Goal: Task Accomplishment & Management: Manage account settings

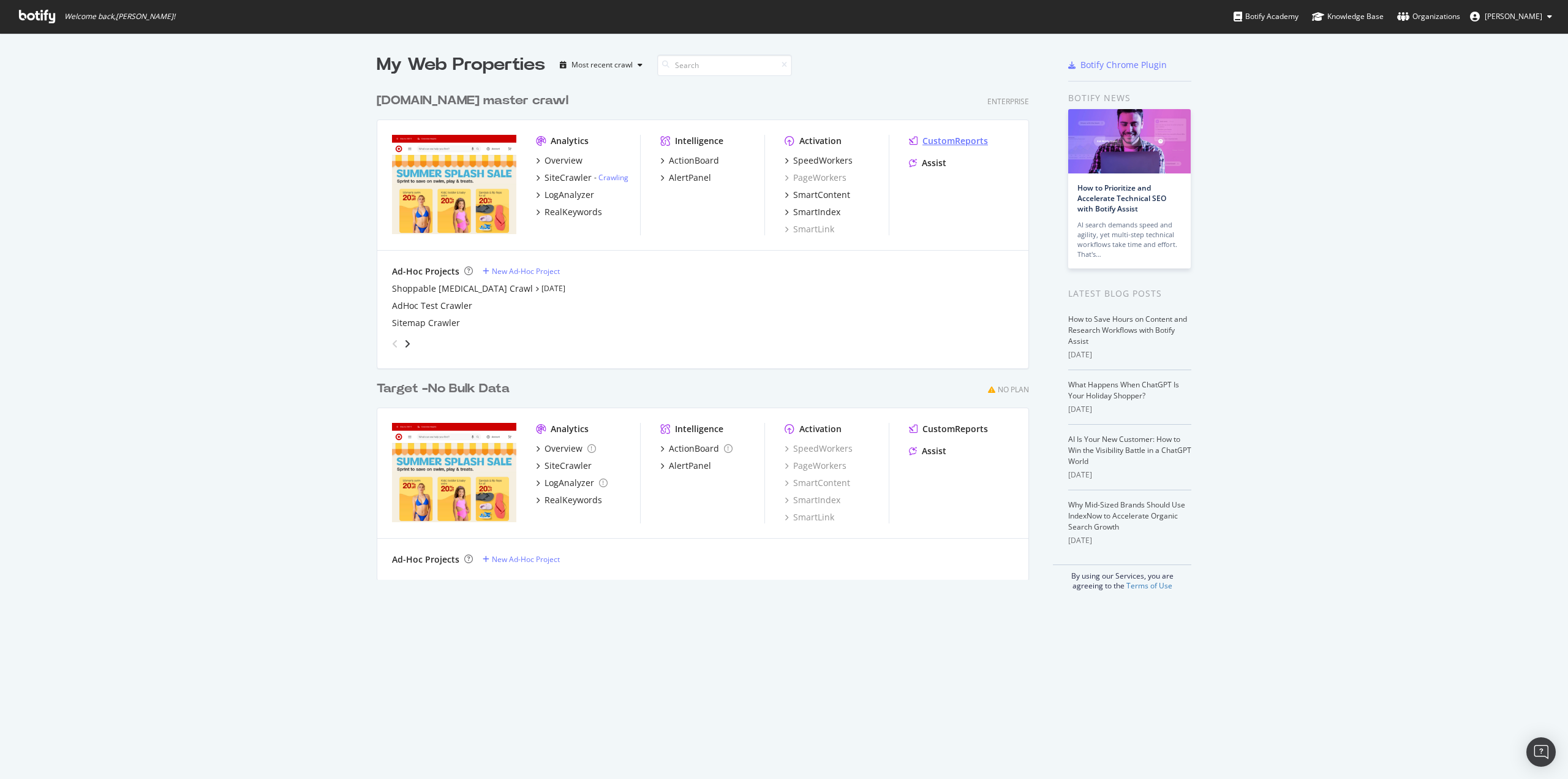
scroll to position [770, 1550]
click at [567, 195] on div "LogAnalyzer" at bounding box center [569, 194] width 50 height 13
click at [561, 195] on div "LogAnalyzer" at bounding box center [569, 194] width 50 height 13
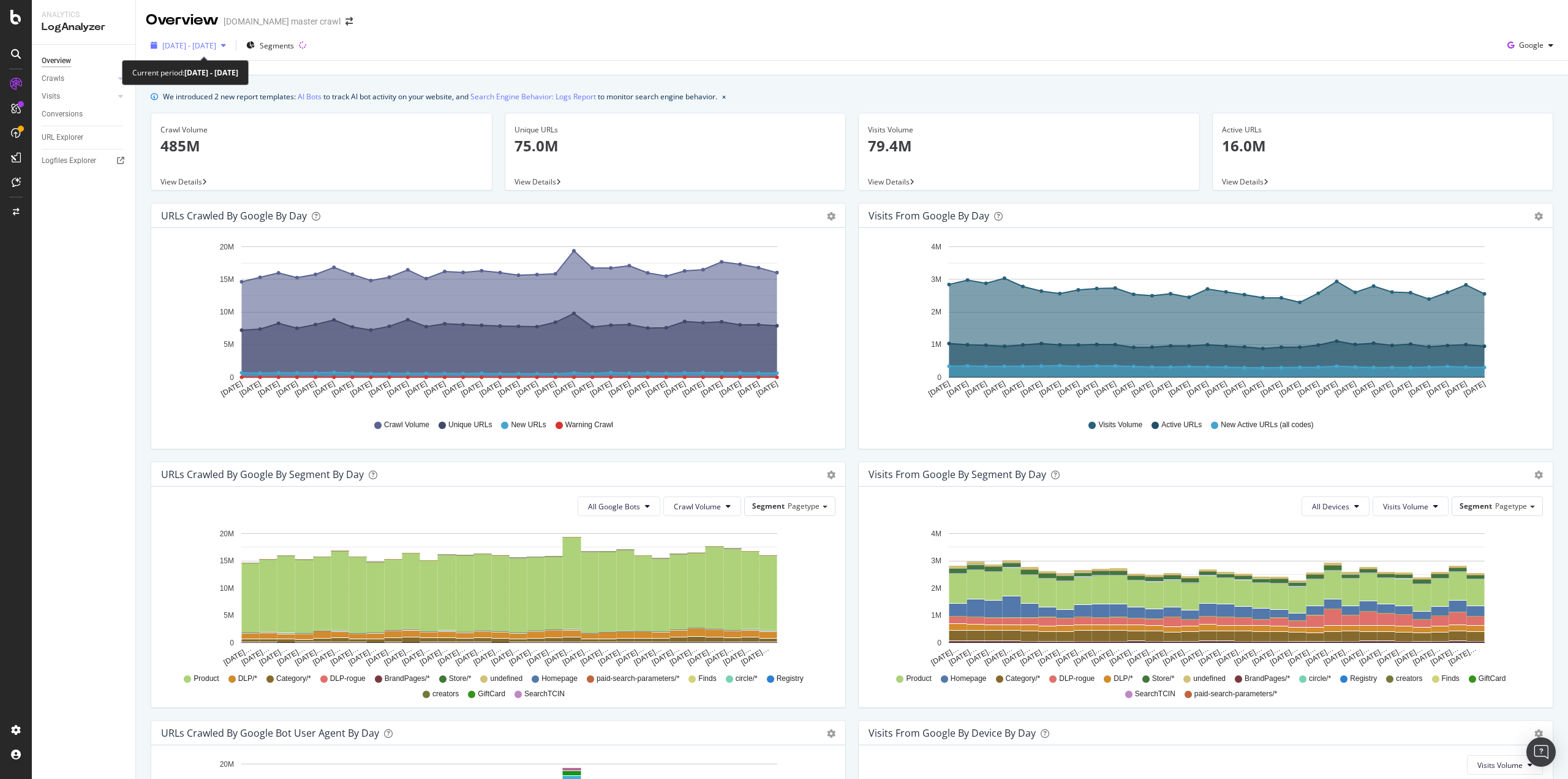
click at [195, 46] on span "[DATE] - [DATE]" at bounding box center [188, 45] width 54 height 11
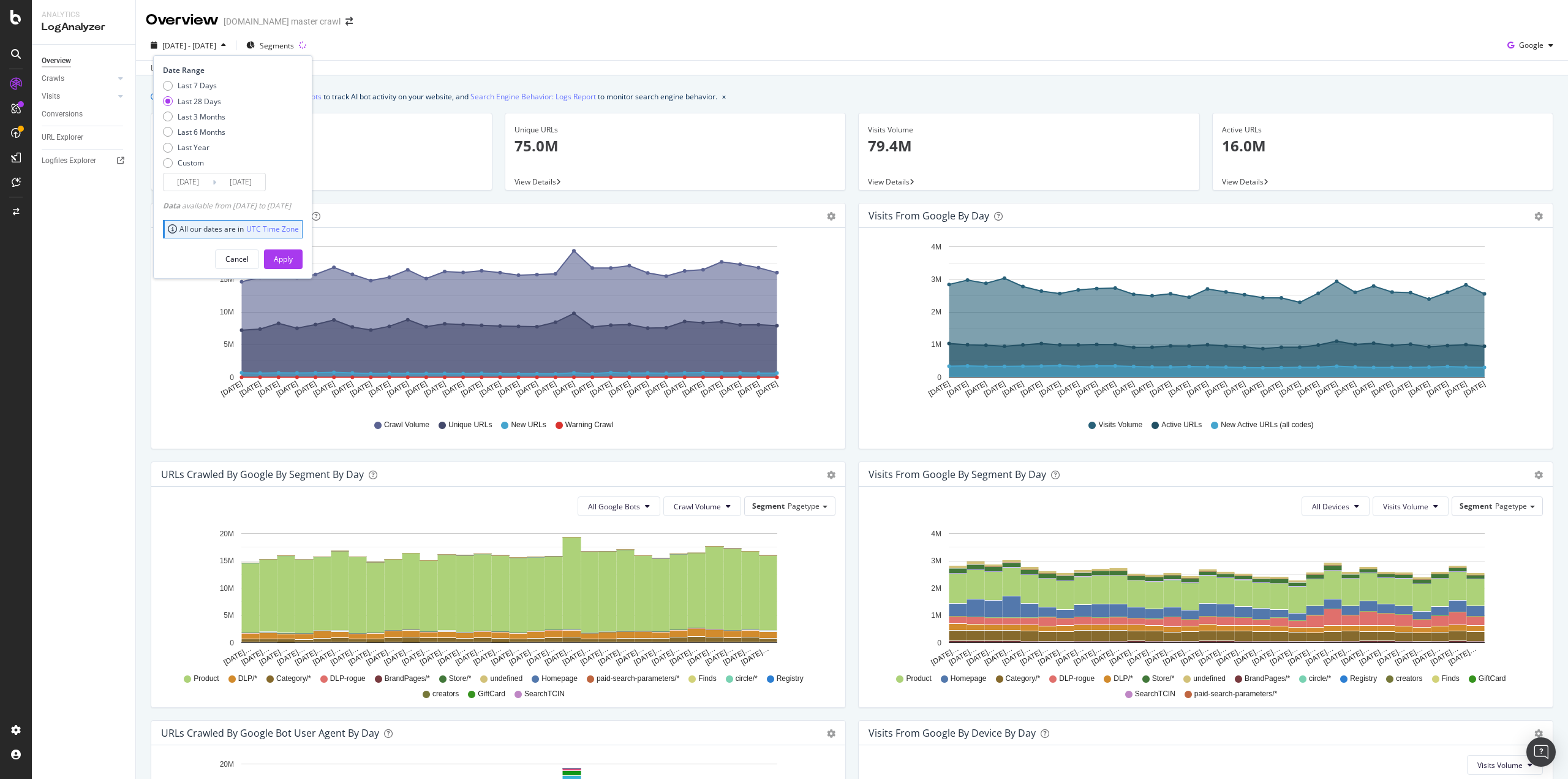
click at [407, 18] on div "Overview [DOMAIN_NAME] master crawl" at bounding box center [852, 15] width 1432 height 30
click at [294, 49] on span "Segments" at bounding box center [276, 45] width 34 height 11
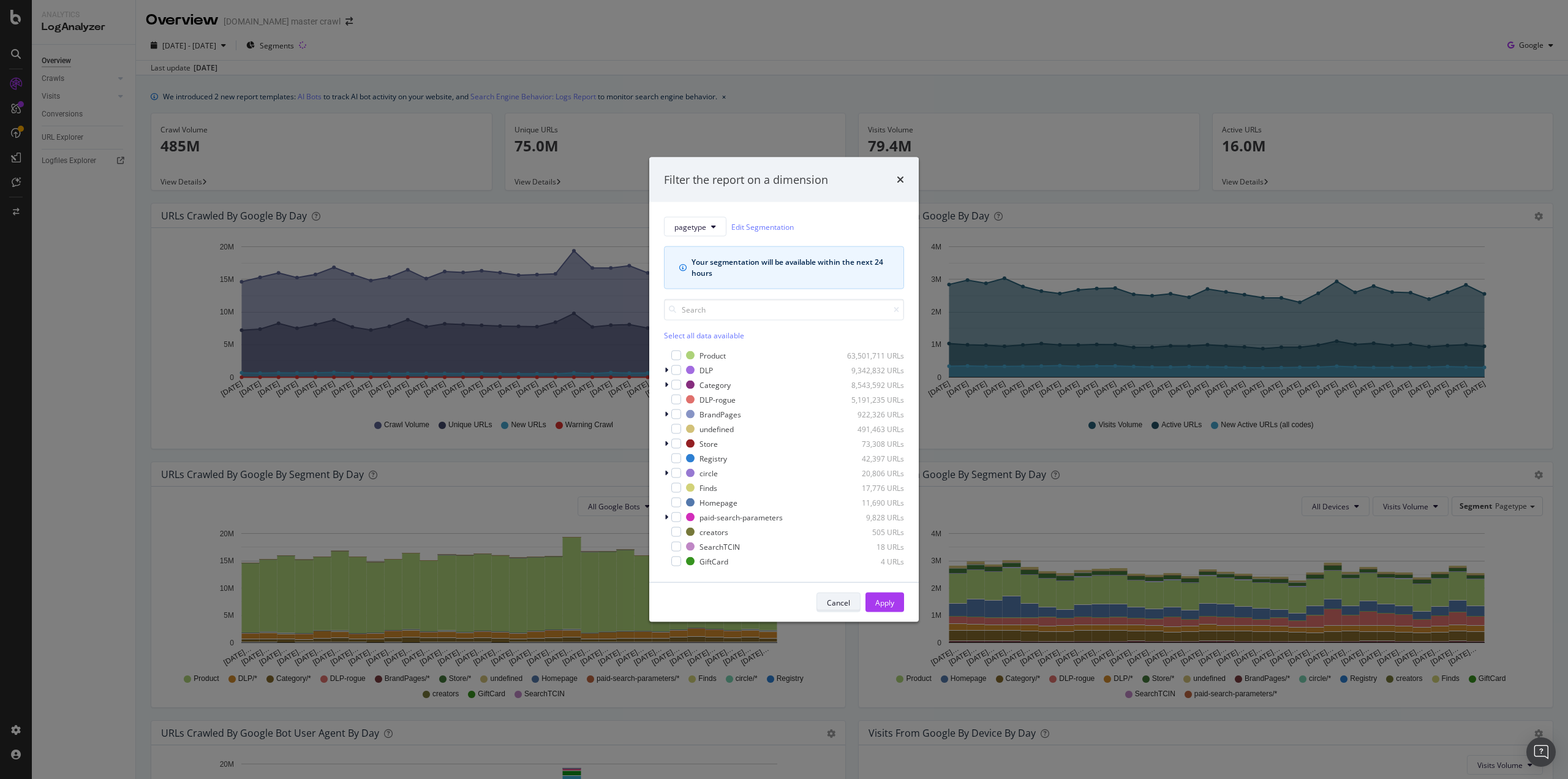
click at [830, 597] on div "Cancel" at bounding box center [839, 602] width 23 height 11
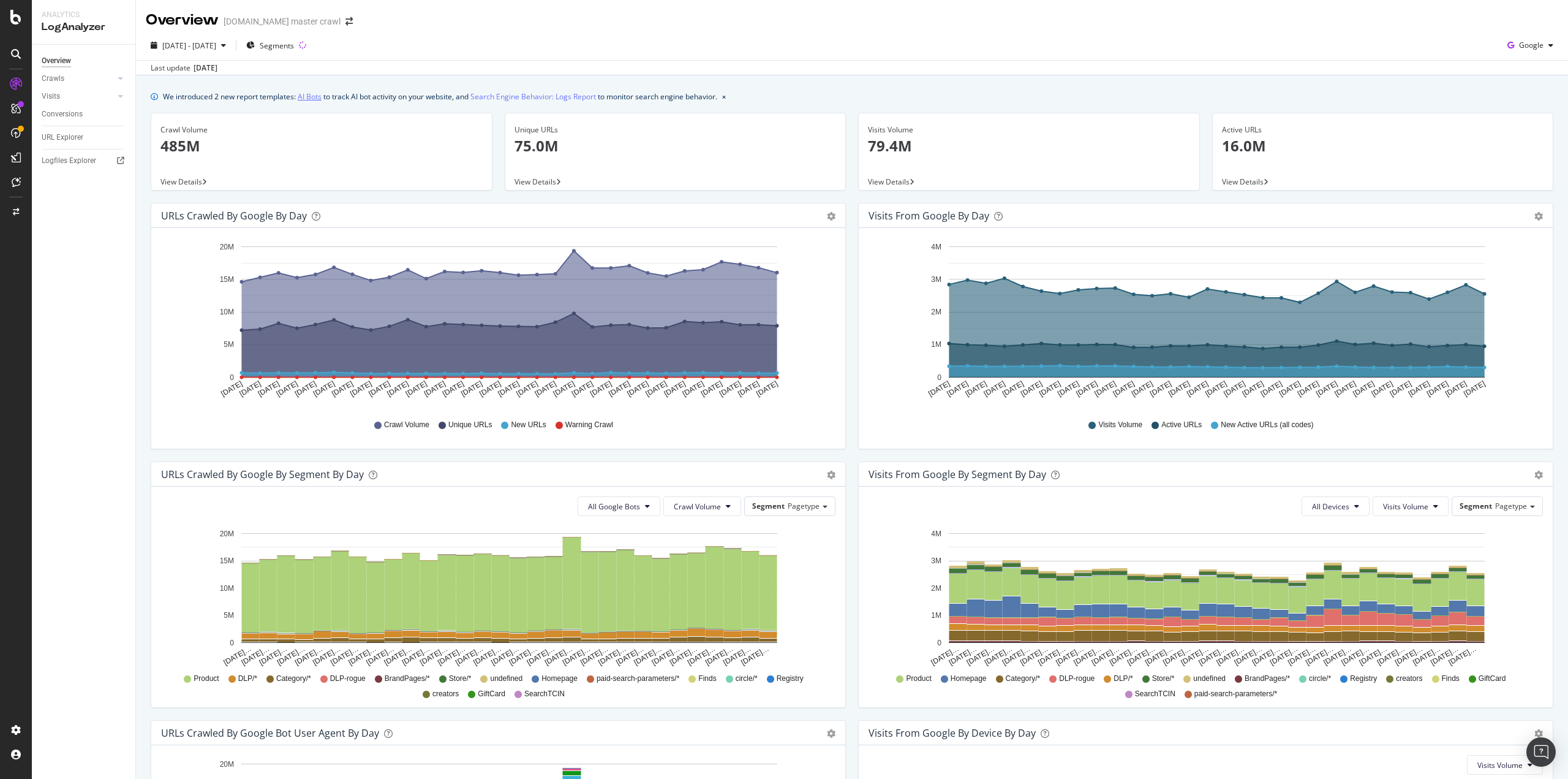
click at [306, 102] on link "AI Bots" at bounding box center [309, 96] width 23 height 13
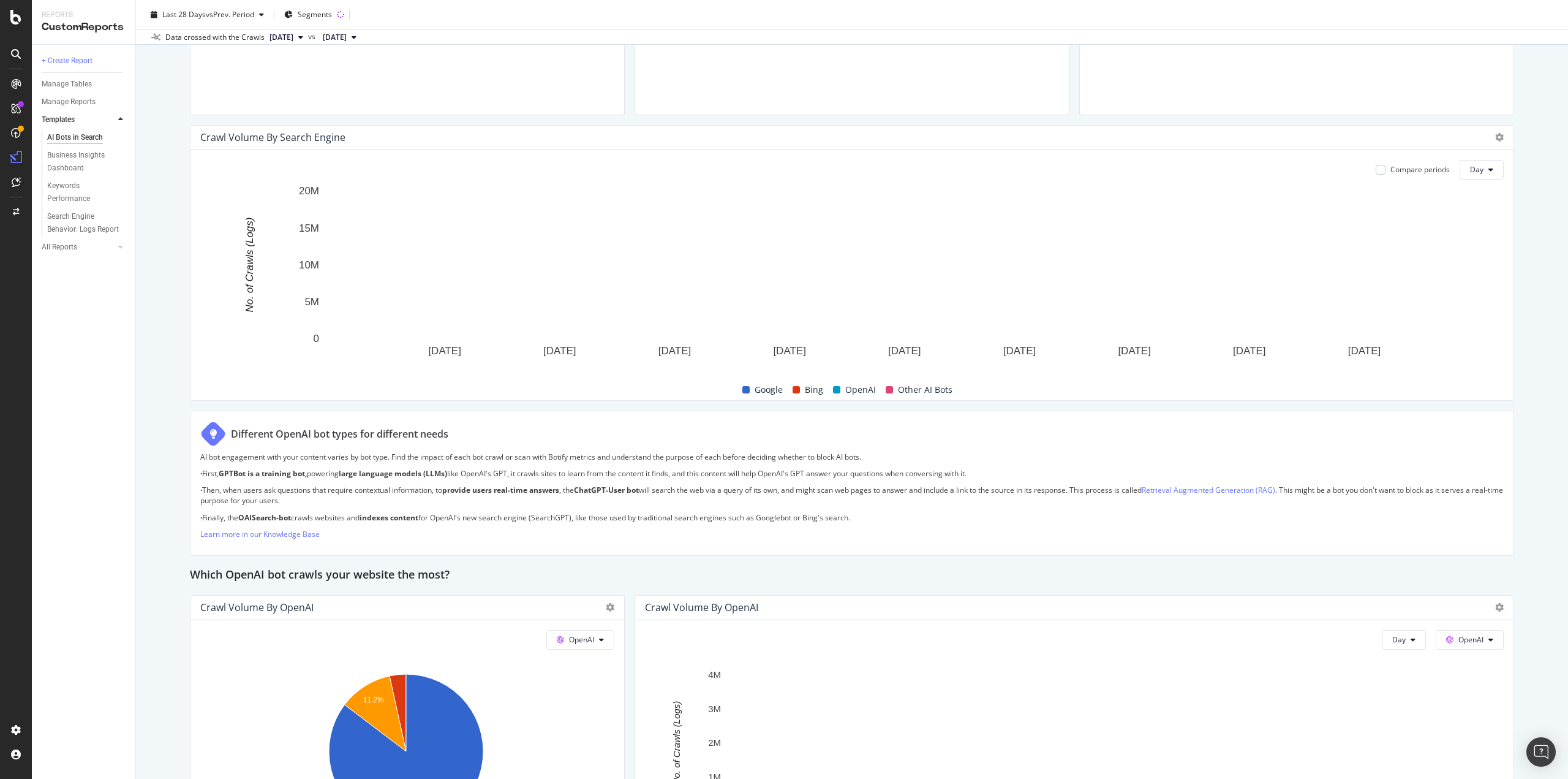
scroll to position [734, 0]
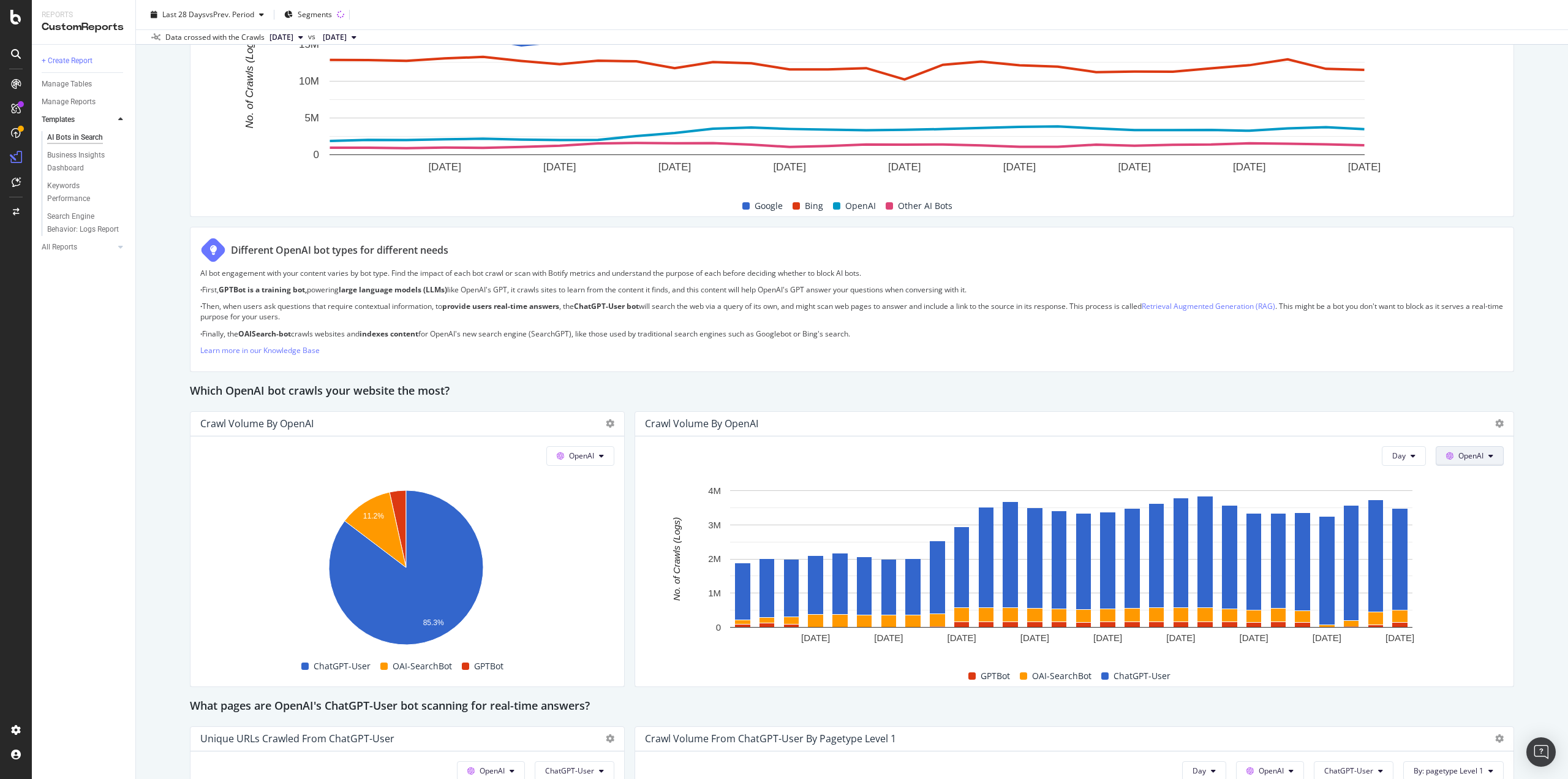
click at [1471, 459] on span "OpenAI" at bounding box center [1471, 456] width 25 height 11
click at [1277, 379] on div "This report shows AI bot interaction with your website and its impact on your o…" at bounding box center [853, 603] width 1325 height 2363
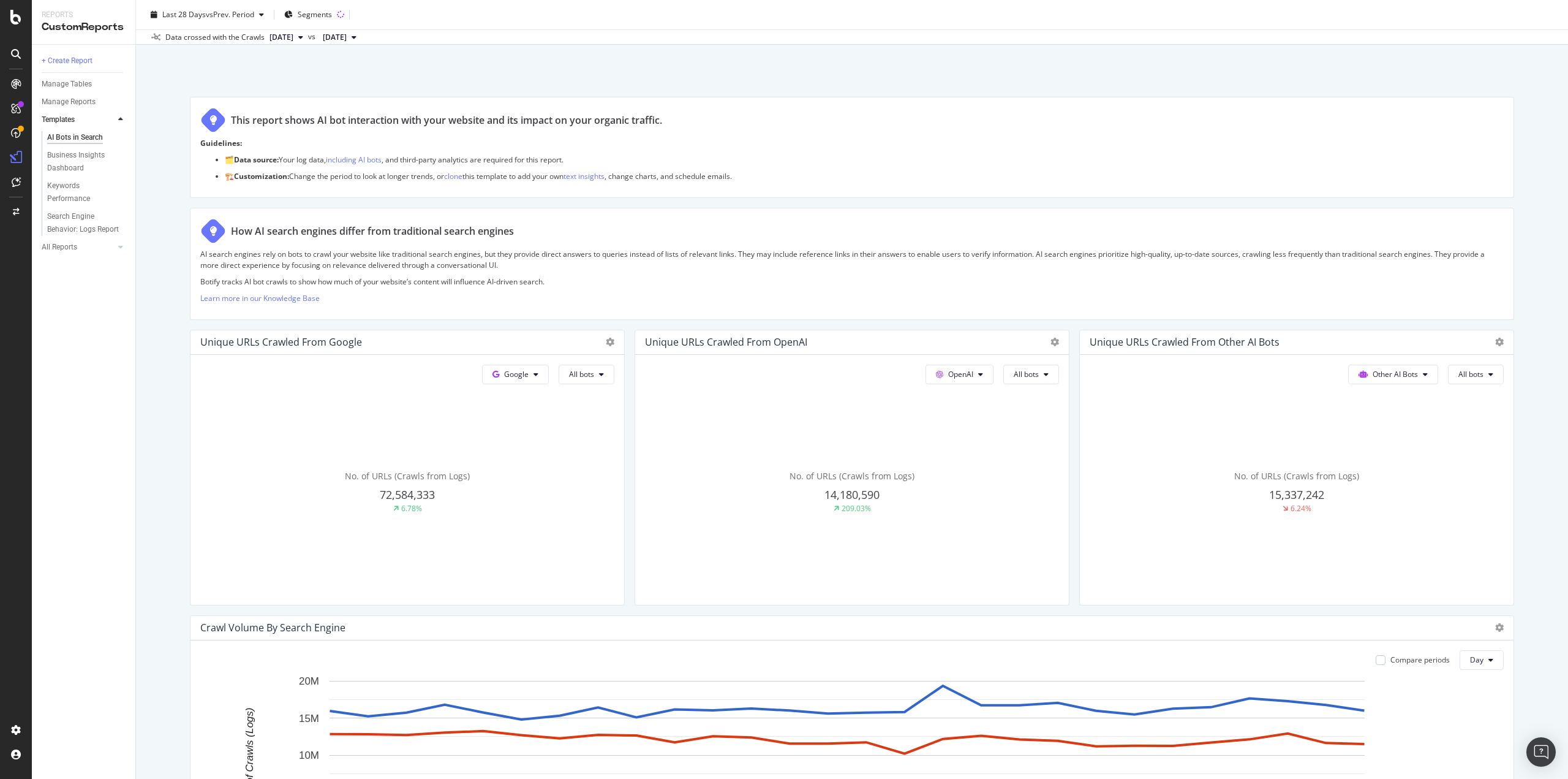
scroll to position [0, 0]
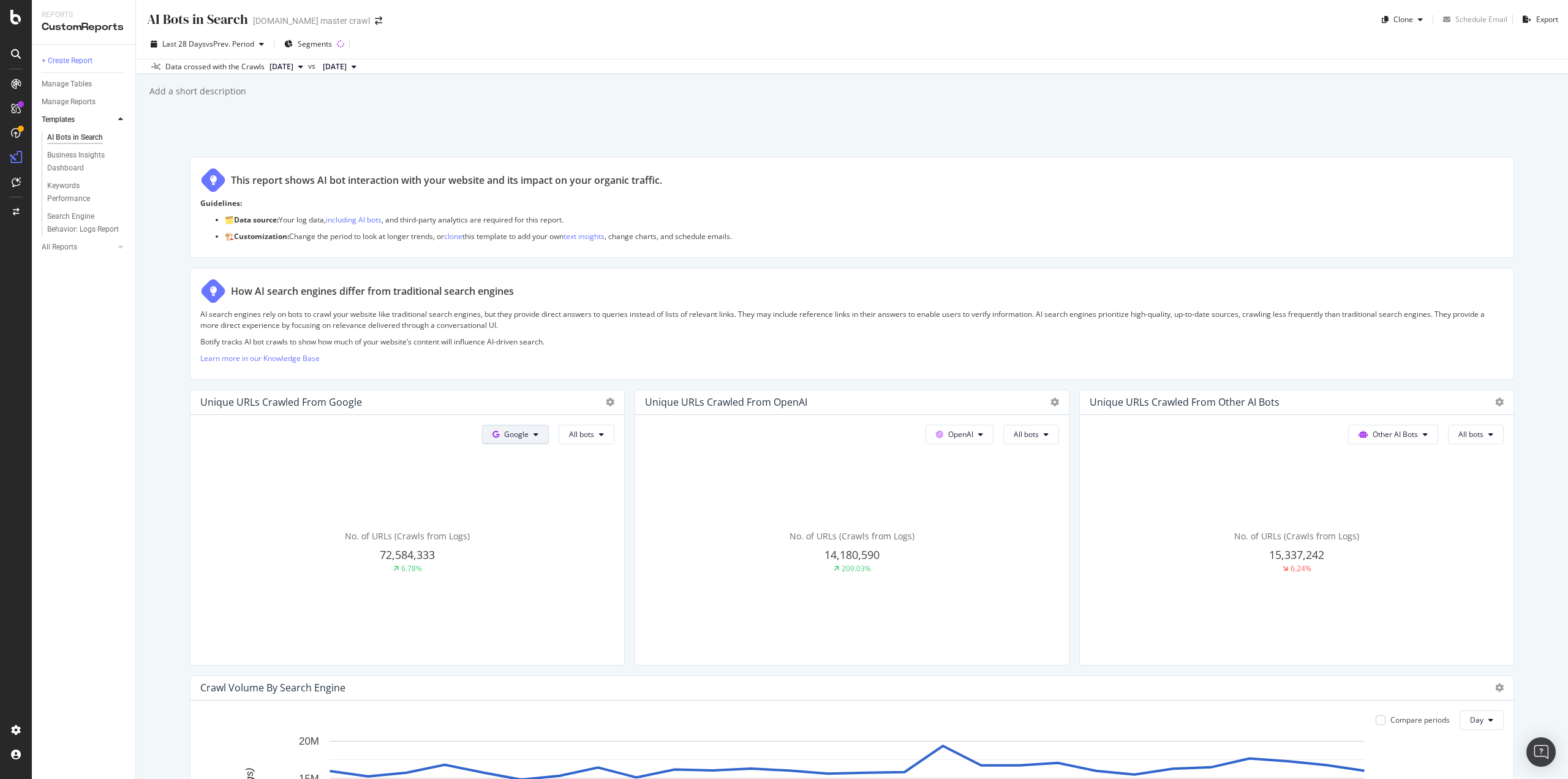
click at [526, 430] on button "Google" at bounding box center [515, 434] width 66 height 20
click at [585, 455] on div "No. of URLs (Crawls from Logs) 72,584,333 6.78%" at bounding box center [407, 552] width 414 height 206
click at [585, 441] on button "All bots" at bounding box center [586, 434] width 56 height 20
click at [936, 238] on p "🏗️ Customization: Change the period to look at longer trends, or clone this tem…" at bounding box center [864, 236] width 1279 height 11
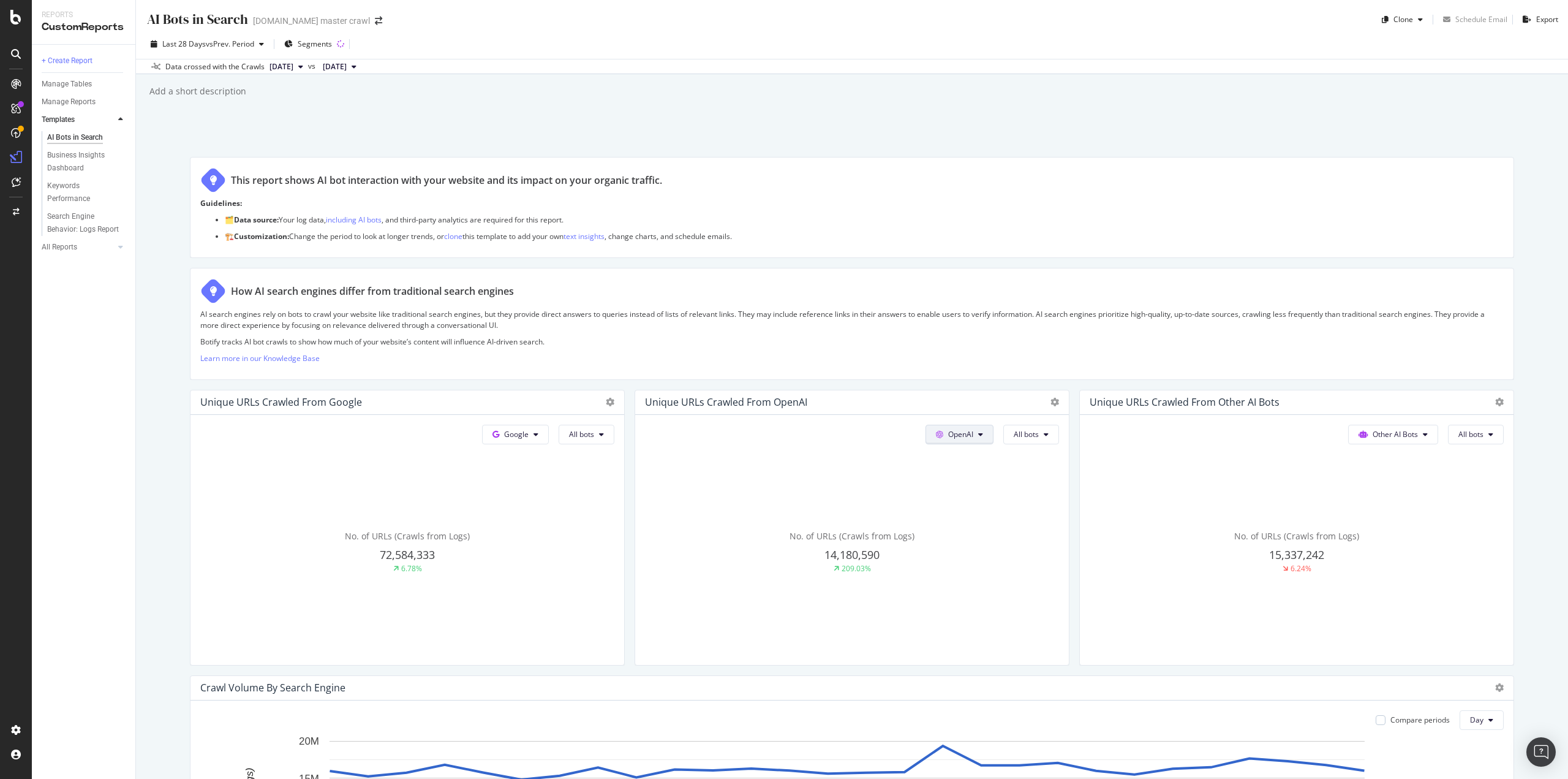
click at [957, 440] on button "OpenAI" at bounding box center [960, 434] width 68 height 20
click at [954, 313] on p "AI search engines rely on bots to crawl your website like traditional search en…" at bounding box center [852, 318] width 1304 height 20
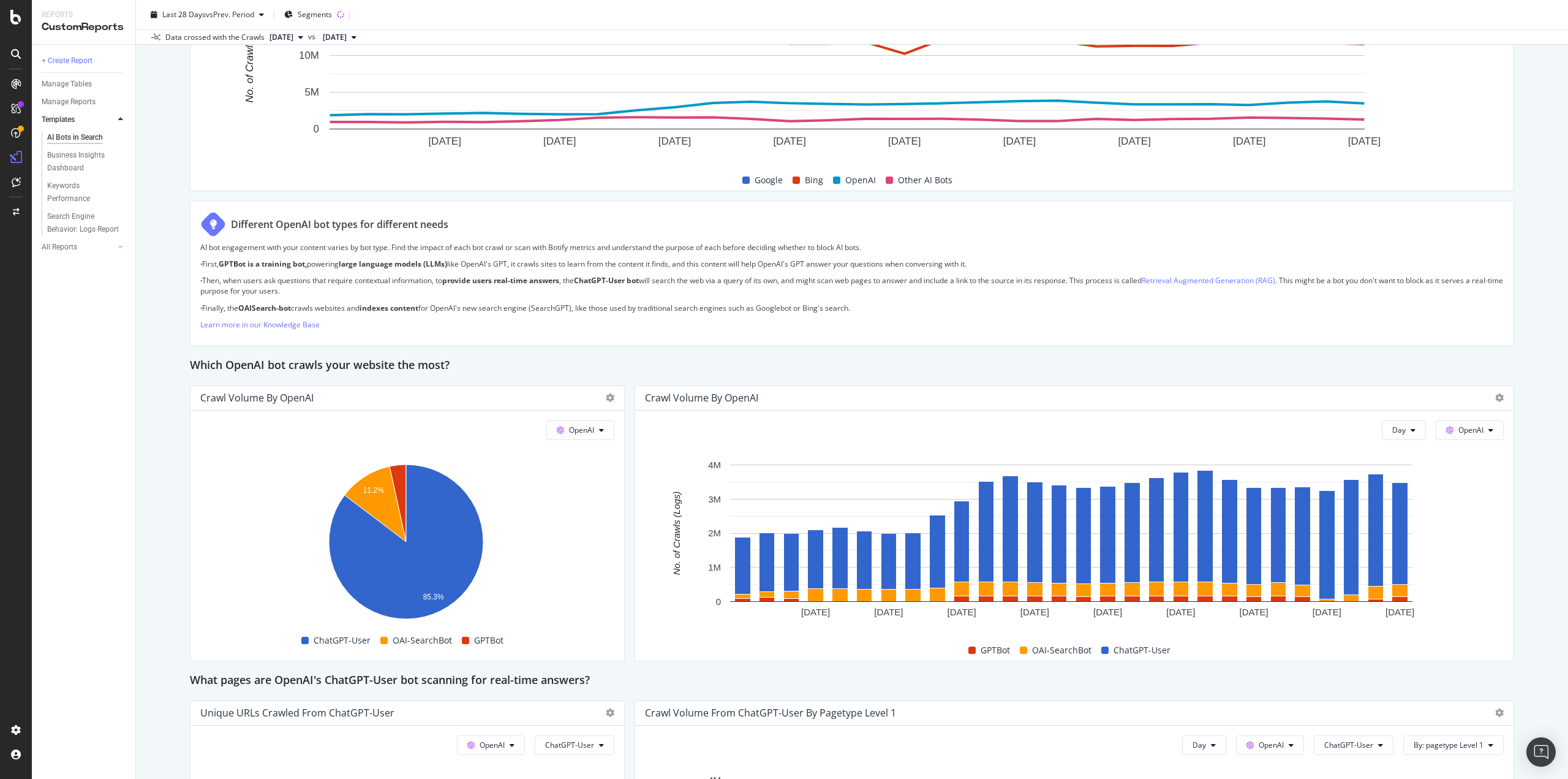
scroll to position [797, 0]
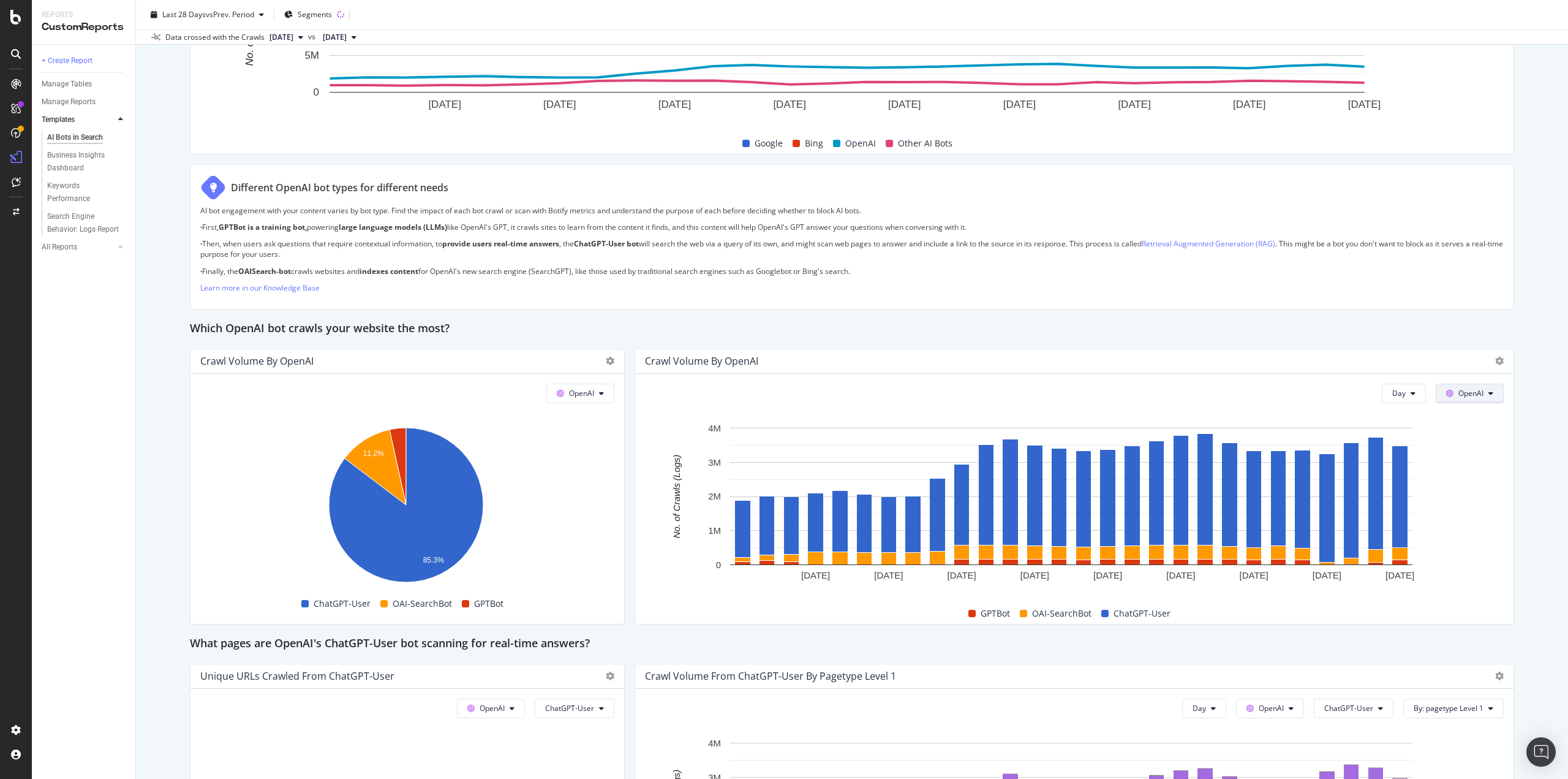
click at [1473, 385] on button "OpenAI" at bounding box center [1470, 393] width 68 height 20
click at [1434, 345] on div "This report shows AI bot interaction with your website and its impact on your o…" at bounding box center [853, 541] width 1325 height 2363
click at [1508, 372] on div "AI Bots in Search AI Bots in Search [DOMAIN_NAME] master crawl Clone Schedule E…" at bounding box center [852, 390] width 1432 height 779
click at [1493, 390] on button "OpenAI" at bounding box center [1470, 393] width 68 height 20
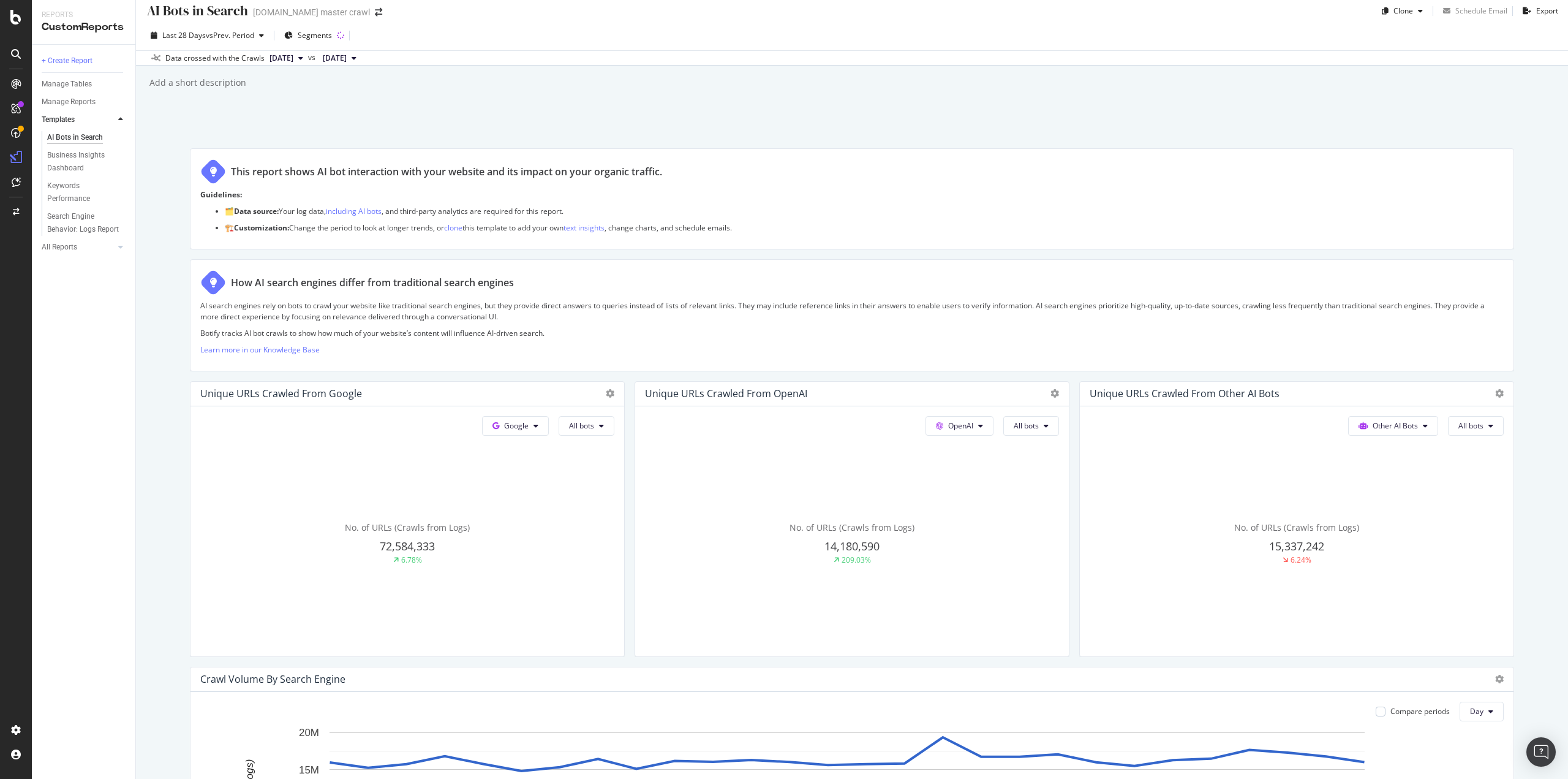
scroll to position [0, 0]
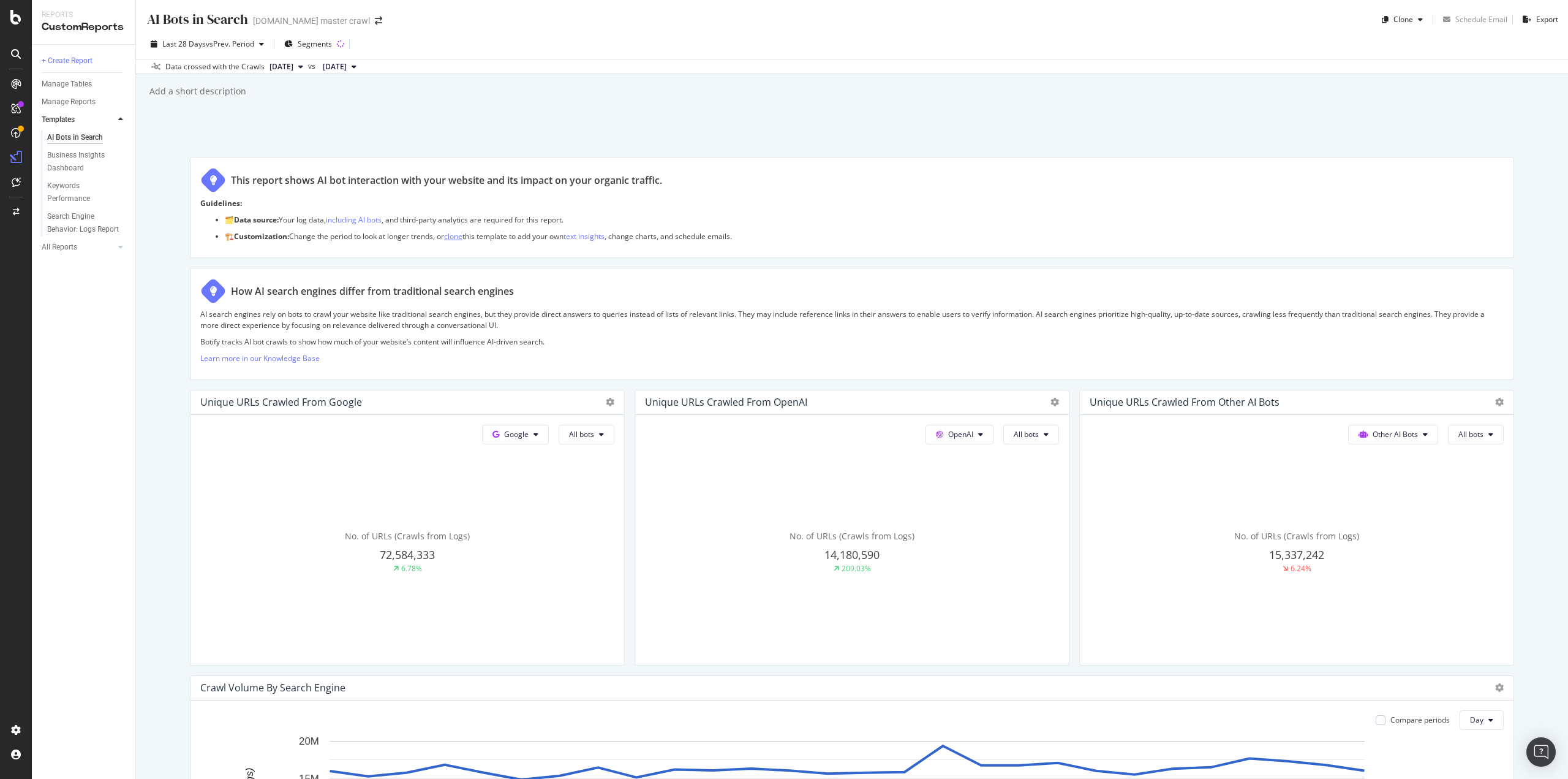
click at [462, 235] on link "clone" at bounding box center [453, 236] width 19 height 11
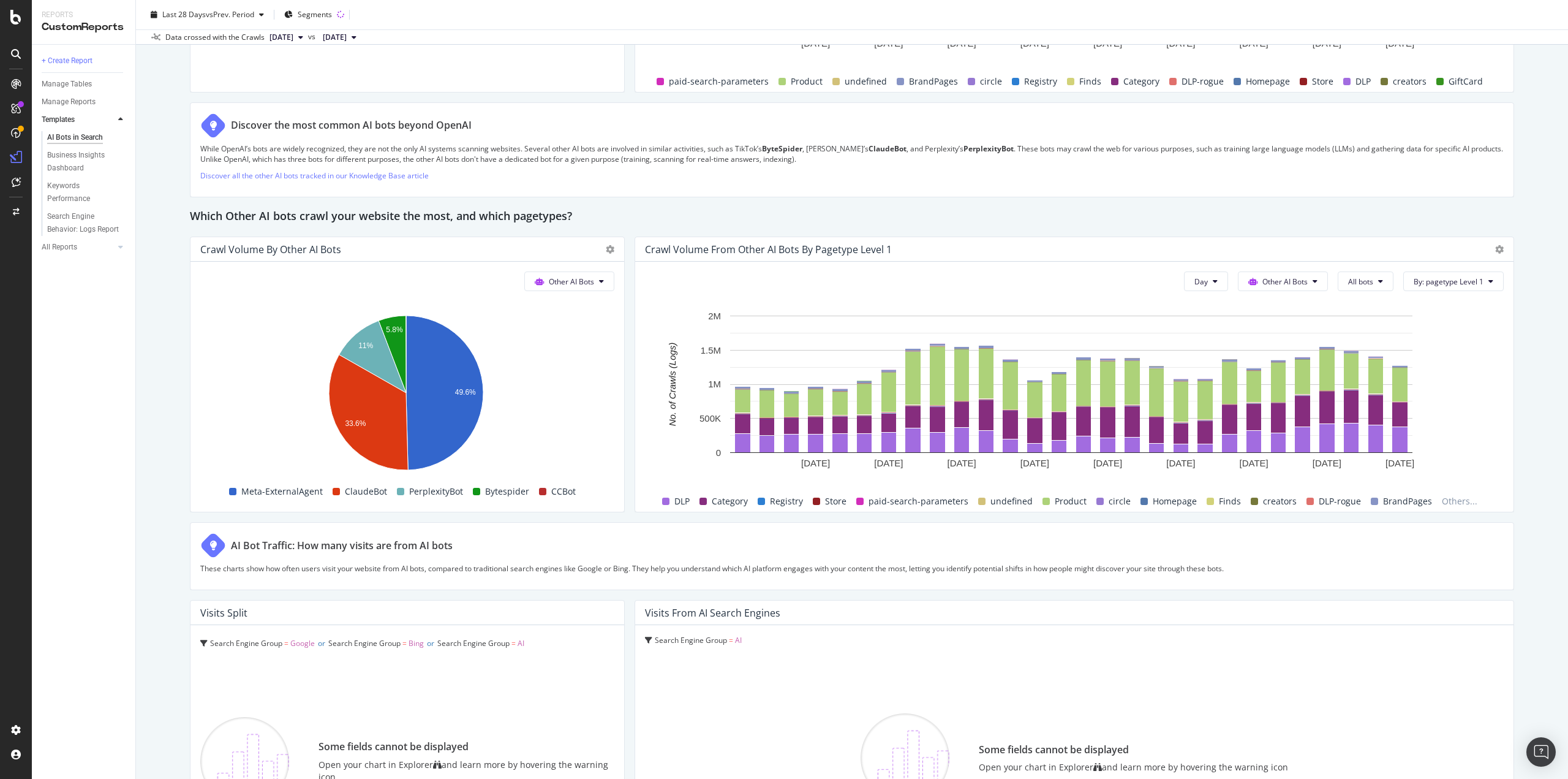
scroll to position [1655, 0]
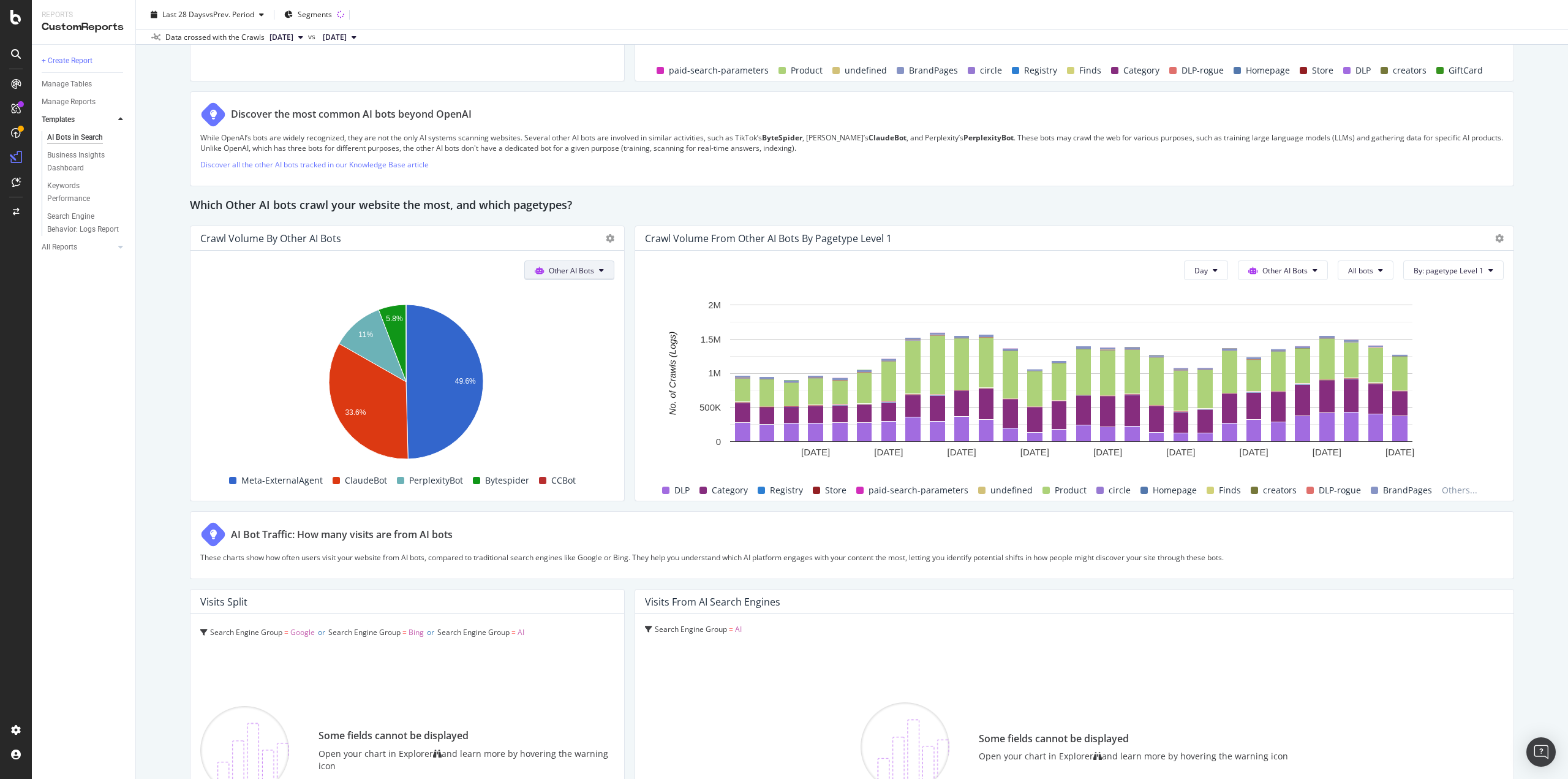
click at [585, 266] on span "Other AI Bots" at bounding box center [572, 270] width 45 height 11
click at [169, 350] on div "AI Bots in Search AI Bots in Search [DOMAIN_NAME] master crawl Clone Schedule E…" at bounding box center [852, 390] width 1432 height 779
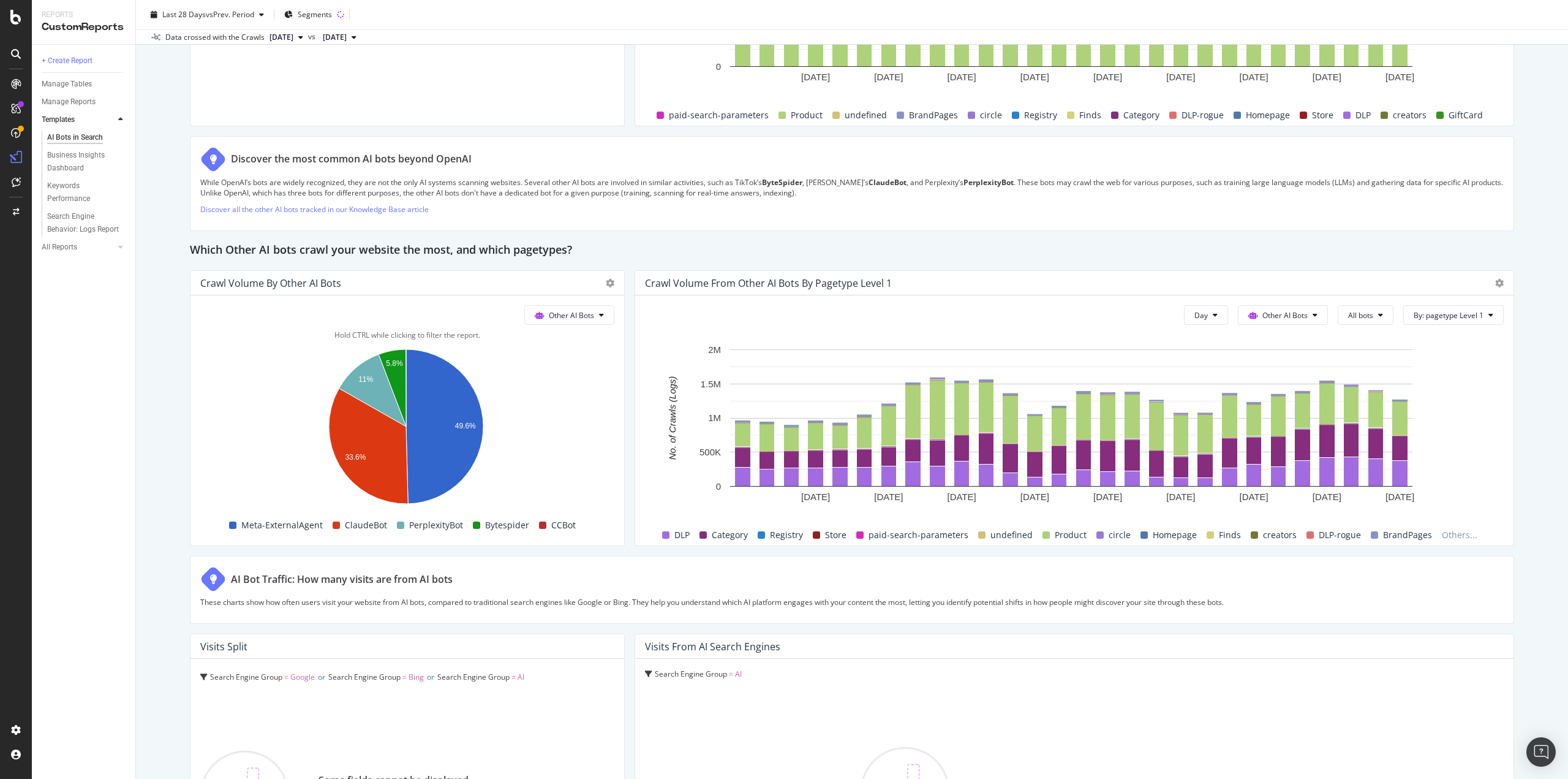
scroll to position [1594, 0]
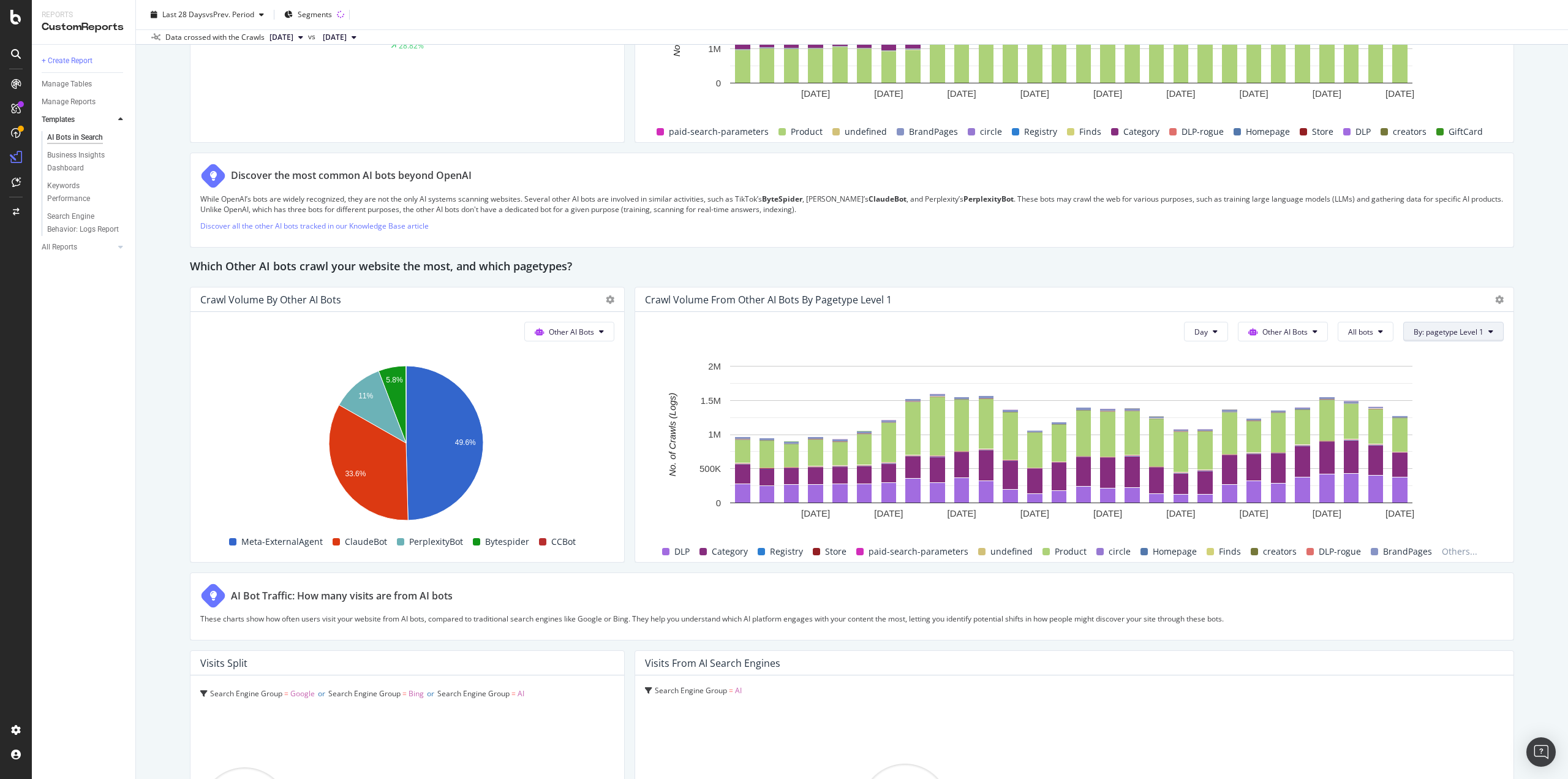
click at [1433, 327] on span "By: pagetype Level 1" at bounding box center [1449, 332] width 70 height 11
click at [1443, 375] on div "Select a Segment" at bounding box center [1435, 375] width 61 height 11
click at [1425, 400] on span "Segments" at bounding box center [1437, 398] width 34 height 11
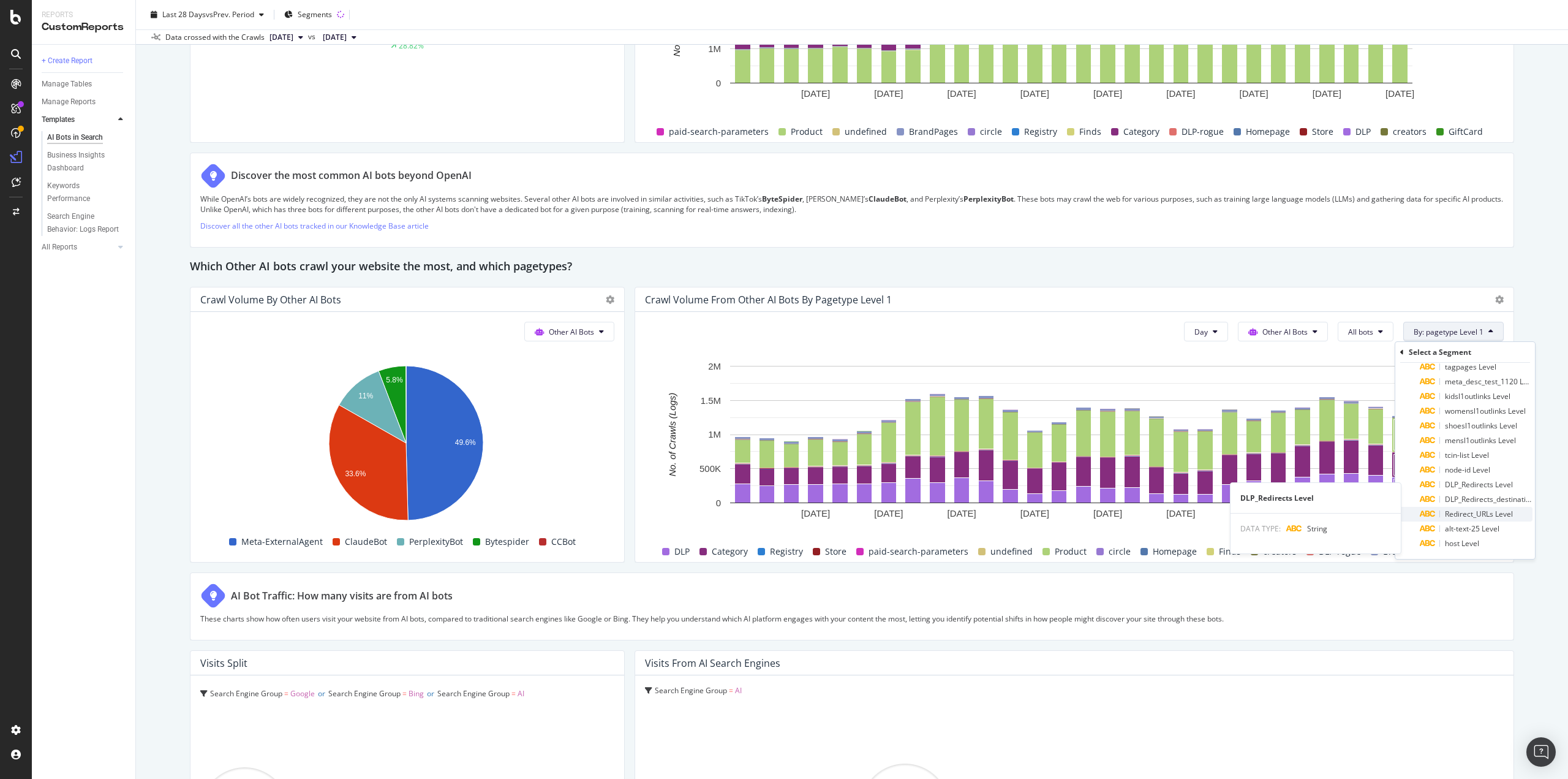
scroll to position [152, 0]
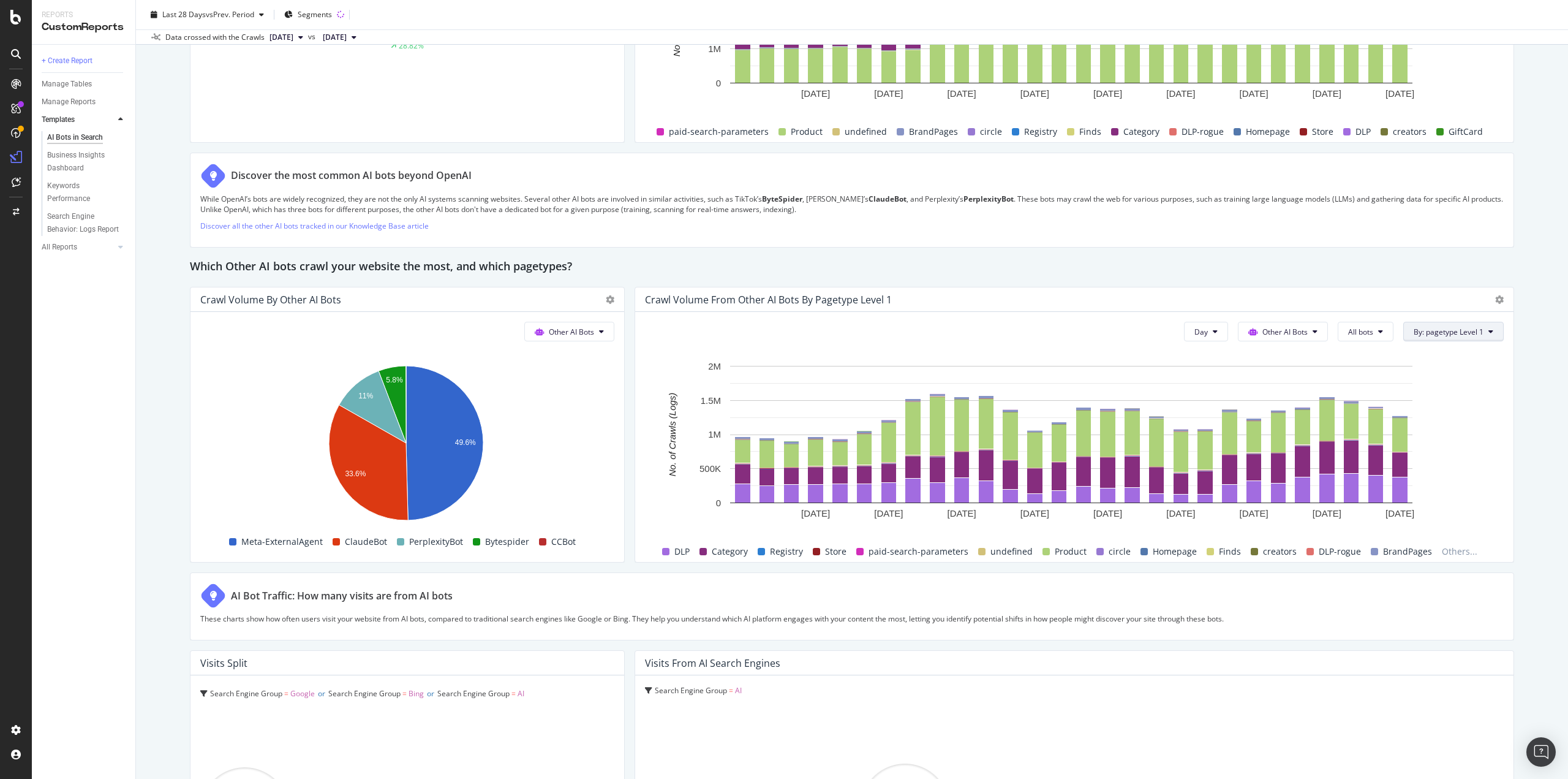
click at [1420, 335] on span "By: pagetype Level 1" at bounding box center [1449, 332] width 70 height 11
click at [1419, 371] on div "Select a Segment" at bounding box center [1435, 375] width 61 height 11
click at [1428, 401] on span "Segments" at bounding box center [1437, 398] width 34 height 11
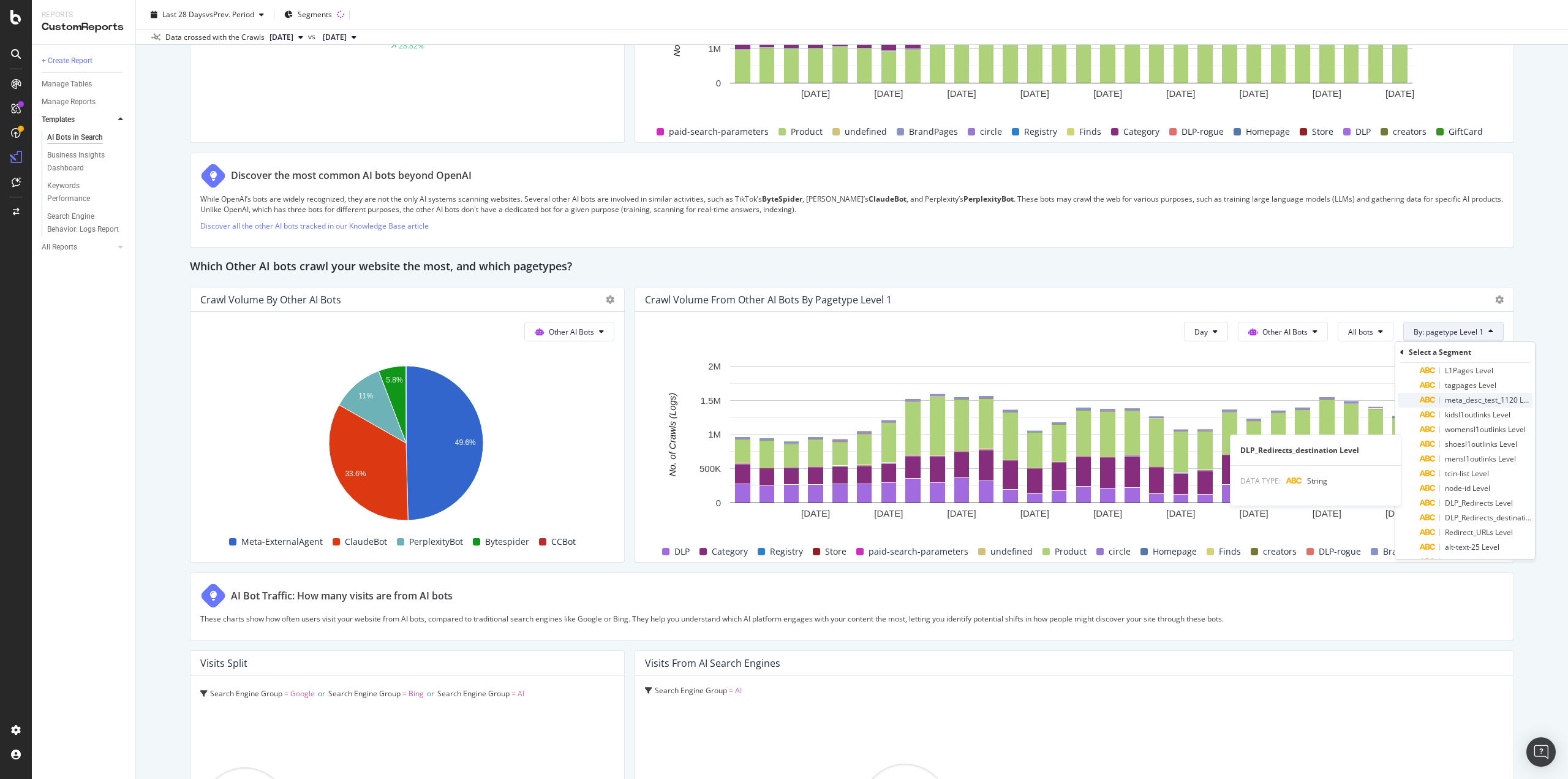
scroll to position [29, 0]
click at [1473, 475] on span "L1Pages Level" at bounding box center [1469, 472] width 49 height 11
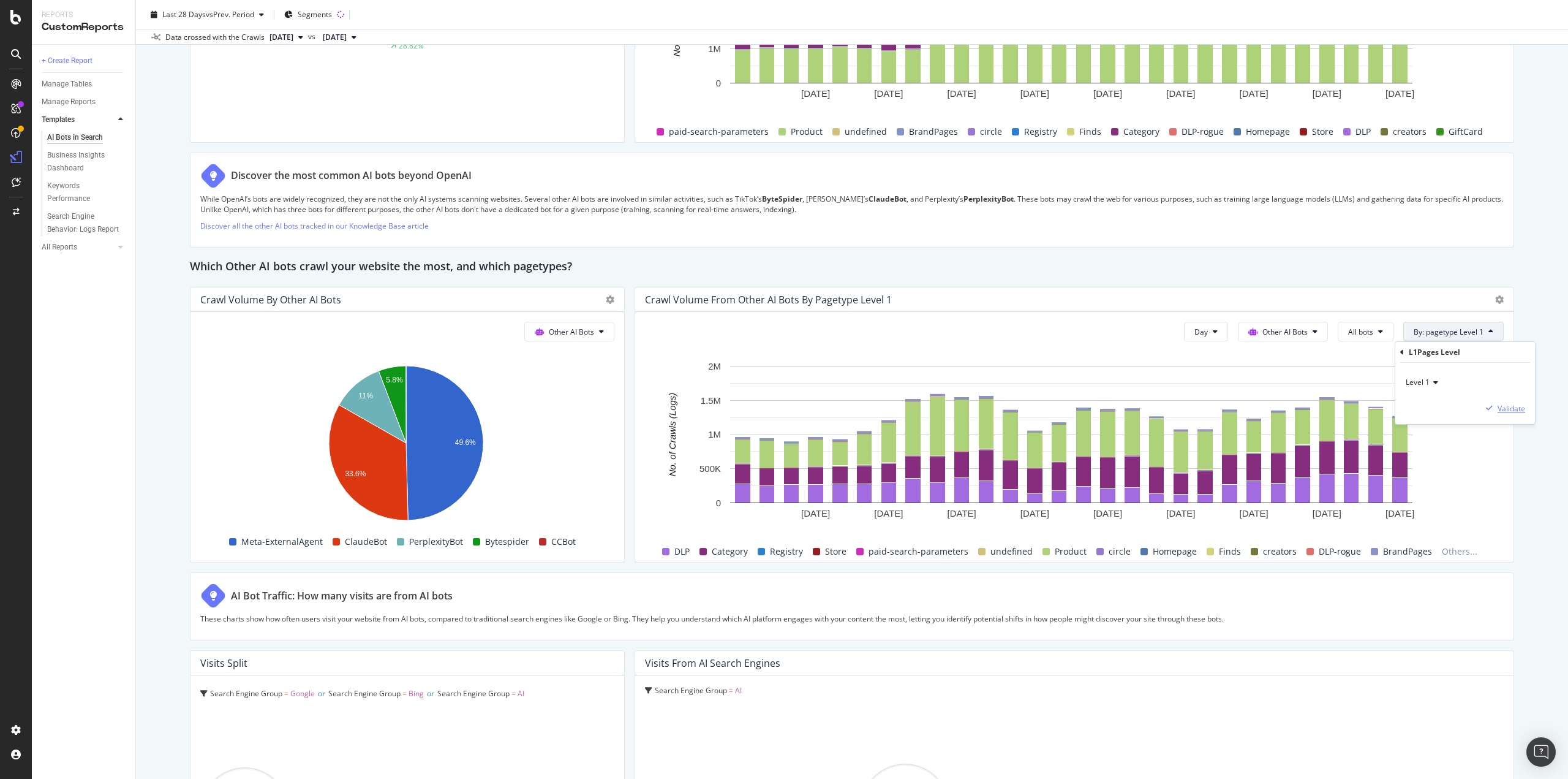
click at [1509, 409] on div "Validate" at bounding box center [1511, 408] width 27 height 11
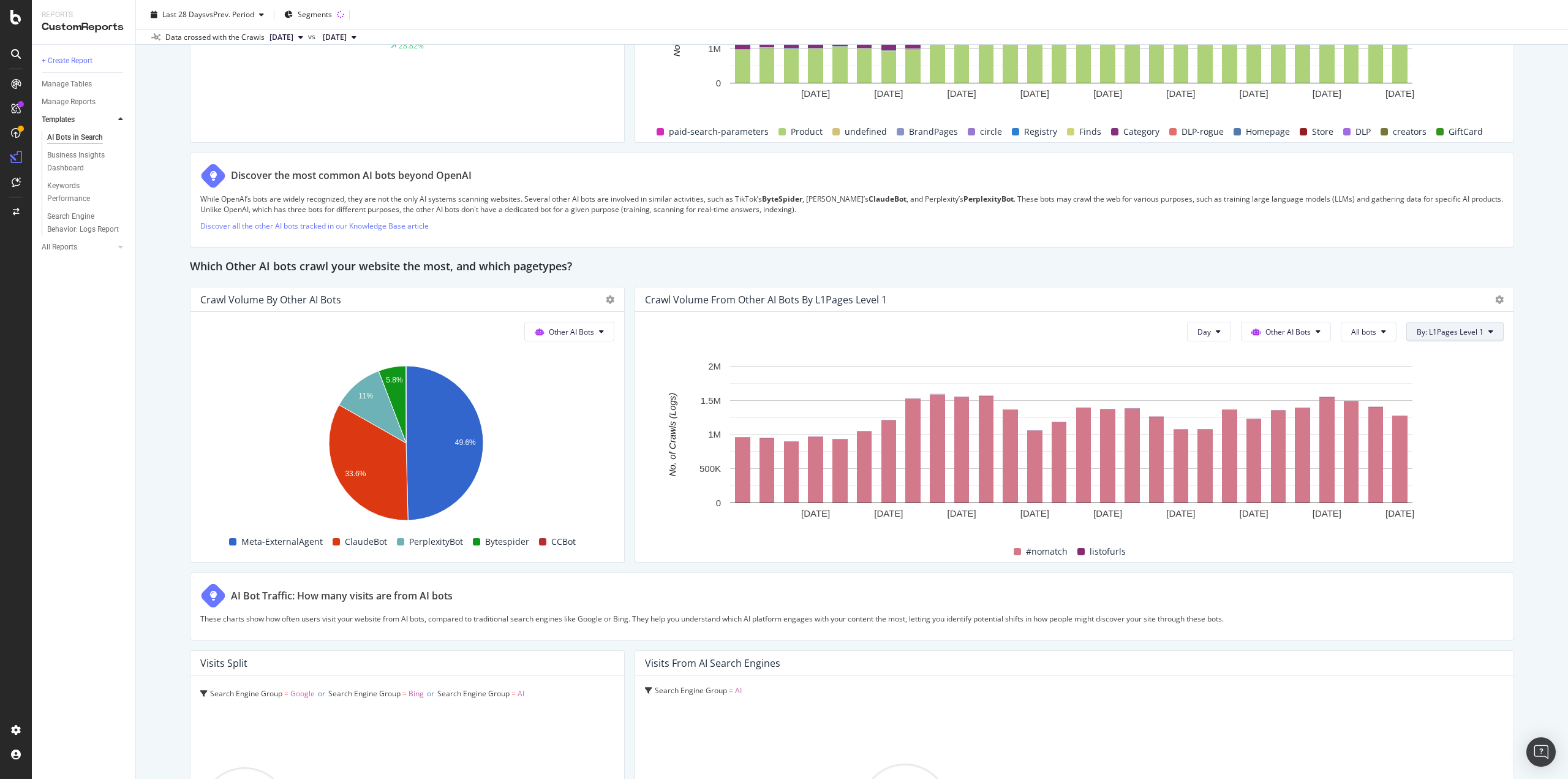
click at [1471, 325] on button "By: L1Pages Level 1" at bounding box center [1456, 332] width 98 height 20
click at [1456, 510] on rect "A chart." at bounding box center [1071, 446] width 853 height 172
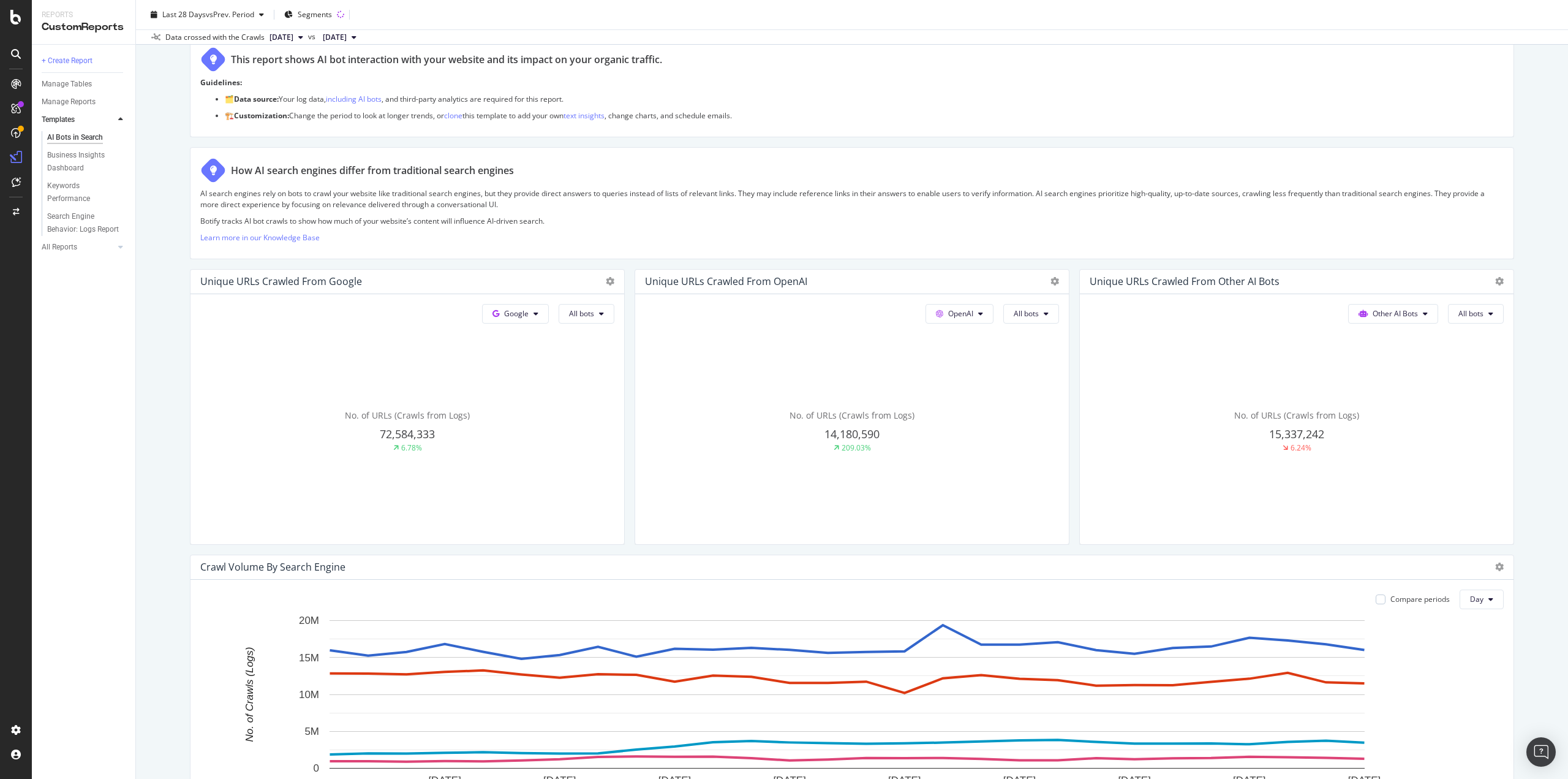
scroll to position [0, 0]
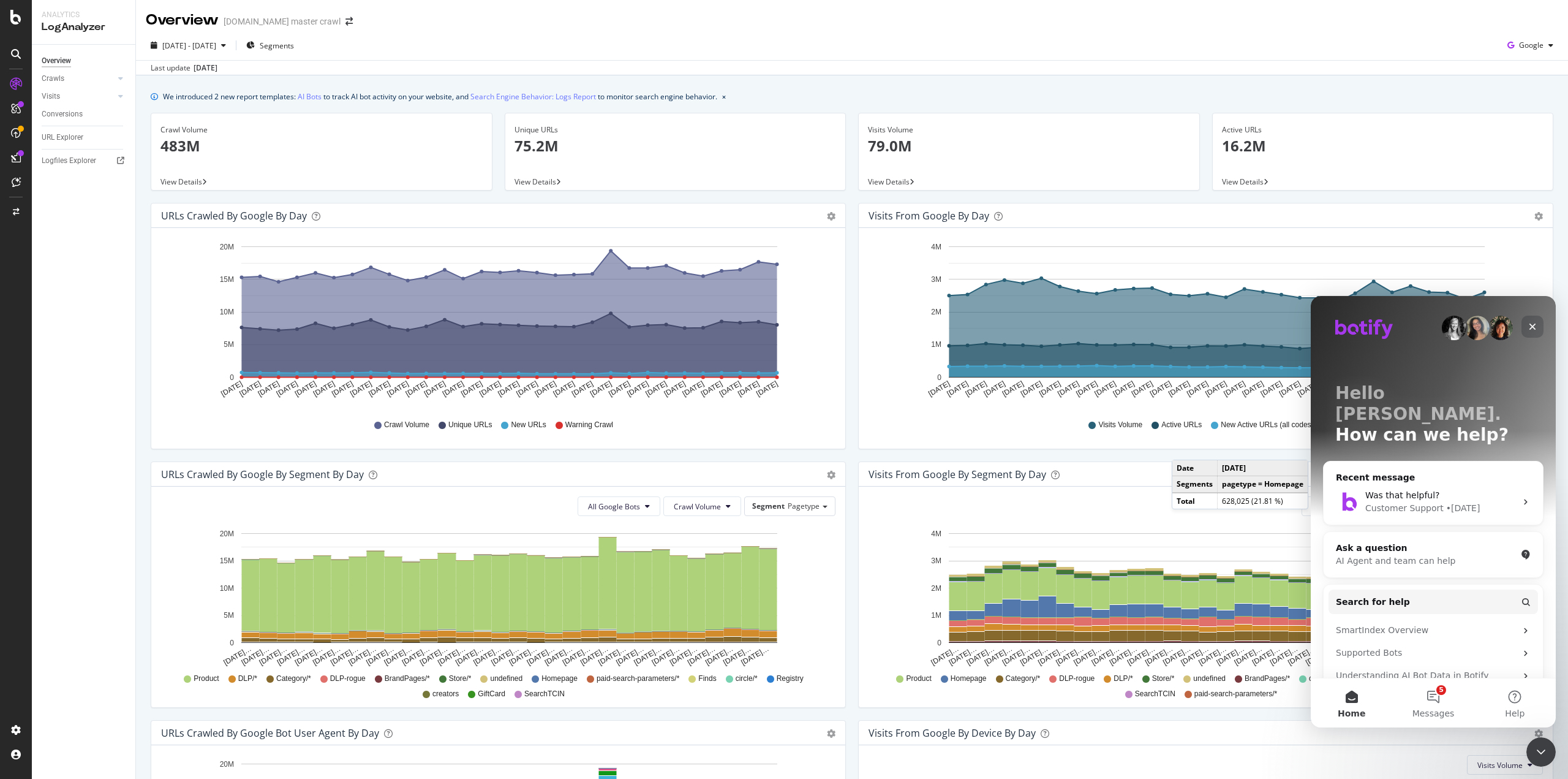
click at [1533, 325] on icon "Close" at bounding box center [1533, 327] width 10 height 10
click at [16, 731] on icon at bounding box center [16, 730] width 13 height 13
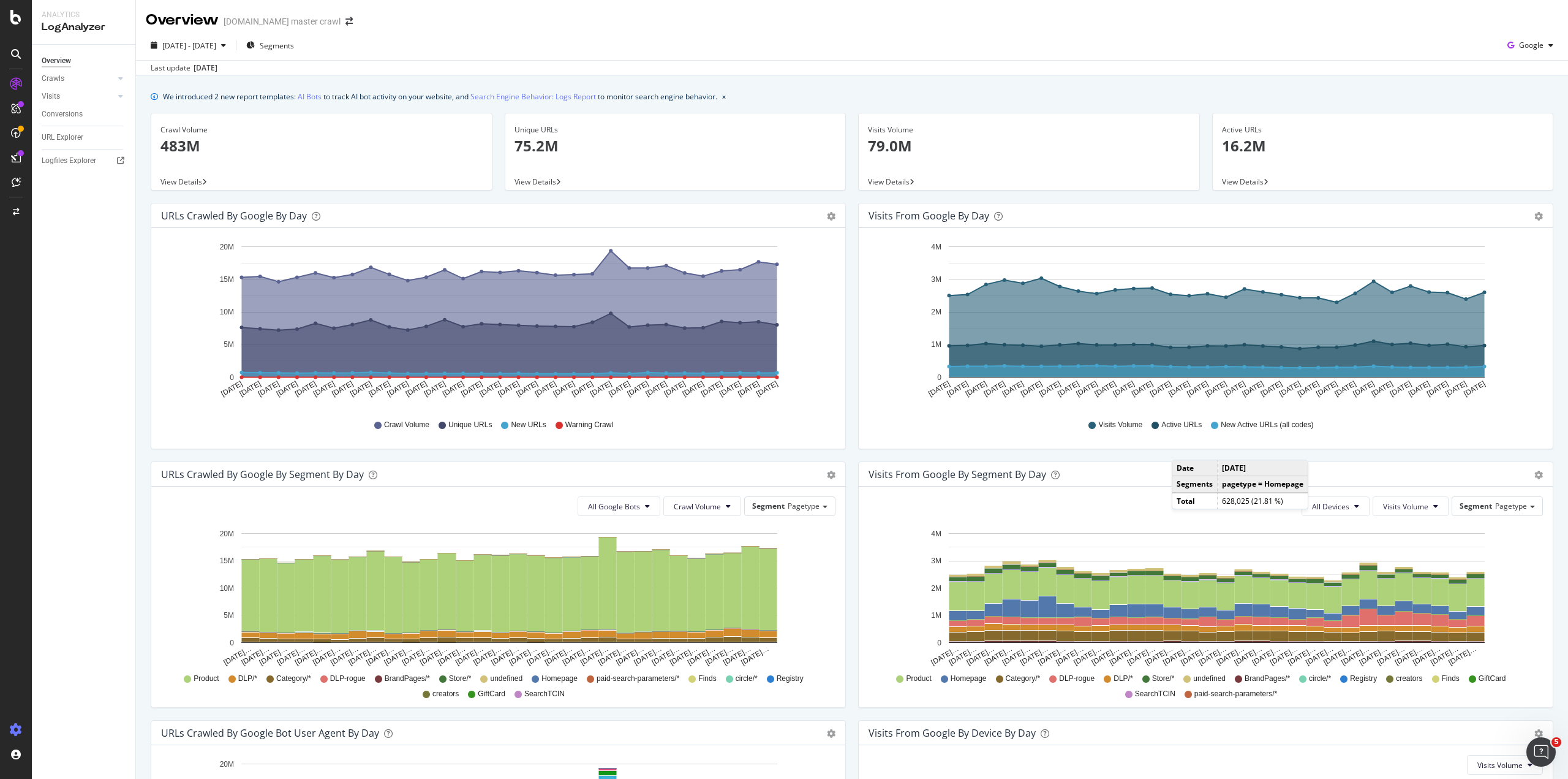
click at [14, 732] on icon at bounding box center [16, 730] width 13 height 13
click at [12, 730] on icon at bounding box center [16, 730] width 13 height 13
click at [17, 729] on icon at bounding box center [16, 730] width 13 height 13
click at [73, 673] on div "Project settings" at bounding box center [63, 675] width 52 height 10
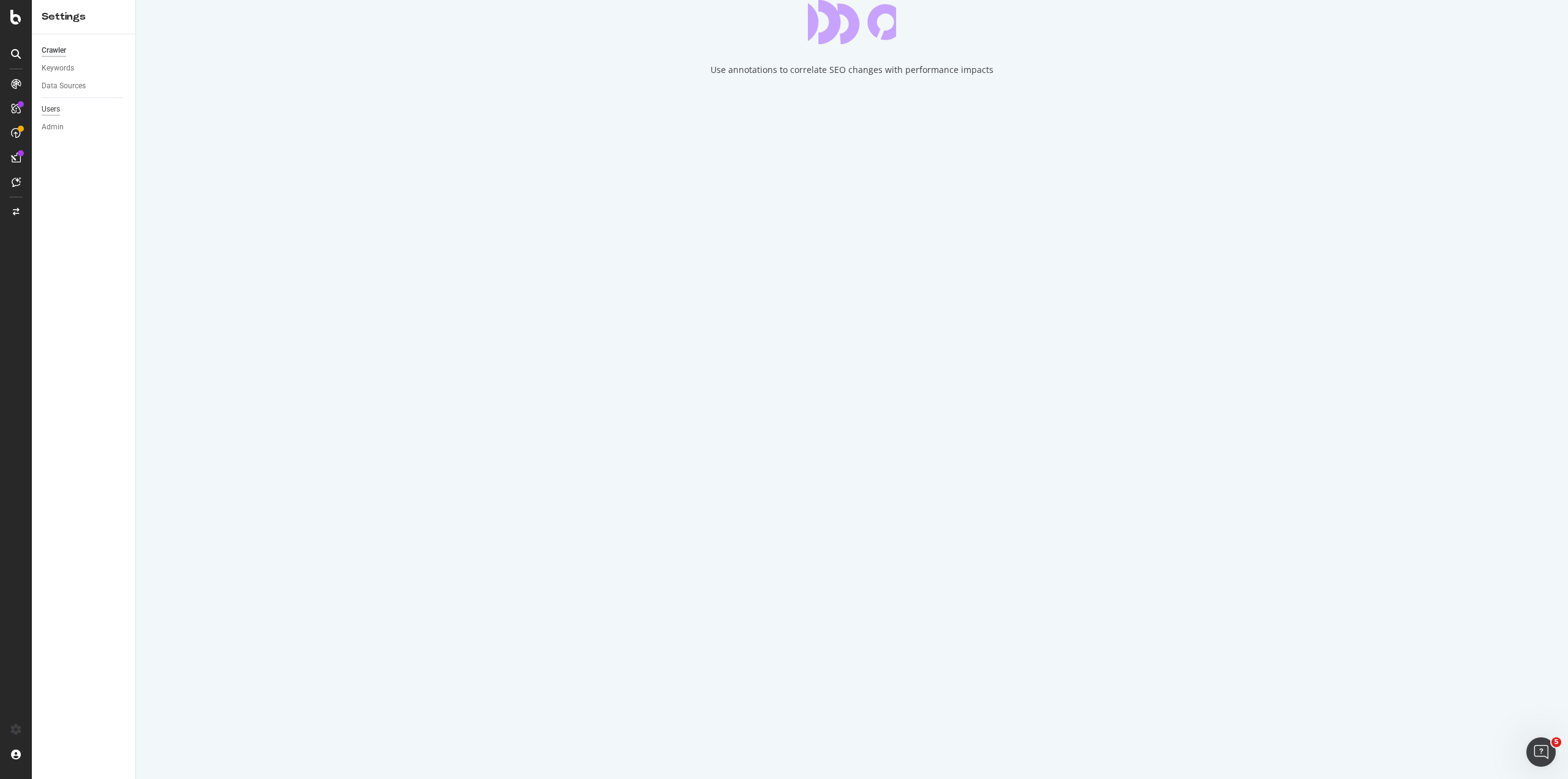
click at [57, 108] on div "Users" at bounding box center [51, 108] width 19 height 13
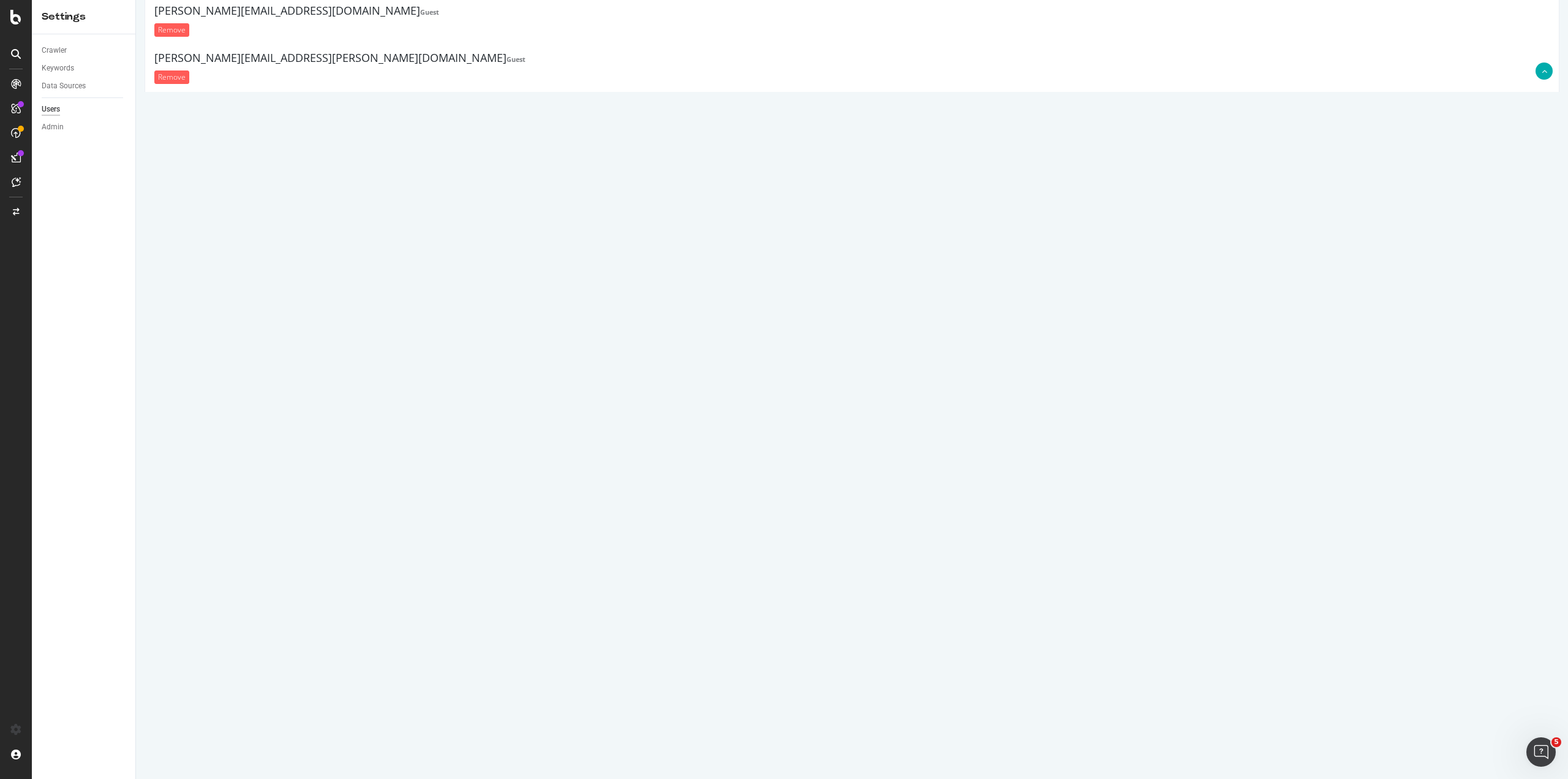
scroll to position [13825, 0]
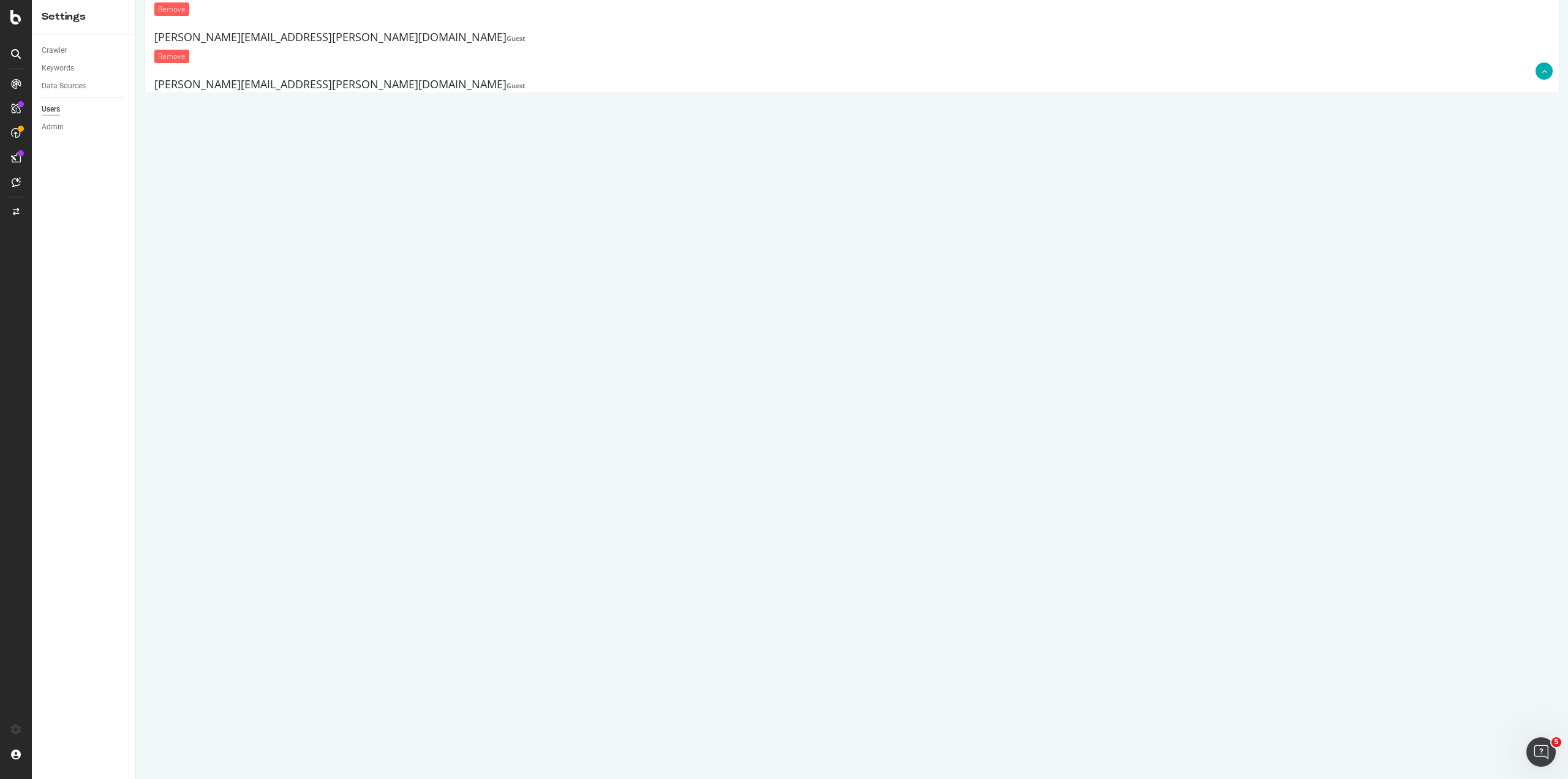
click at [195, 733] on link "Manage Organization" at bounding box center [201, 729] width 74 height 11
